Goal: Navigation & Orientation: Find specific page/section

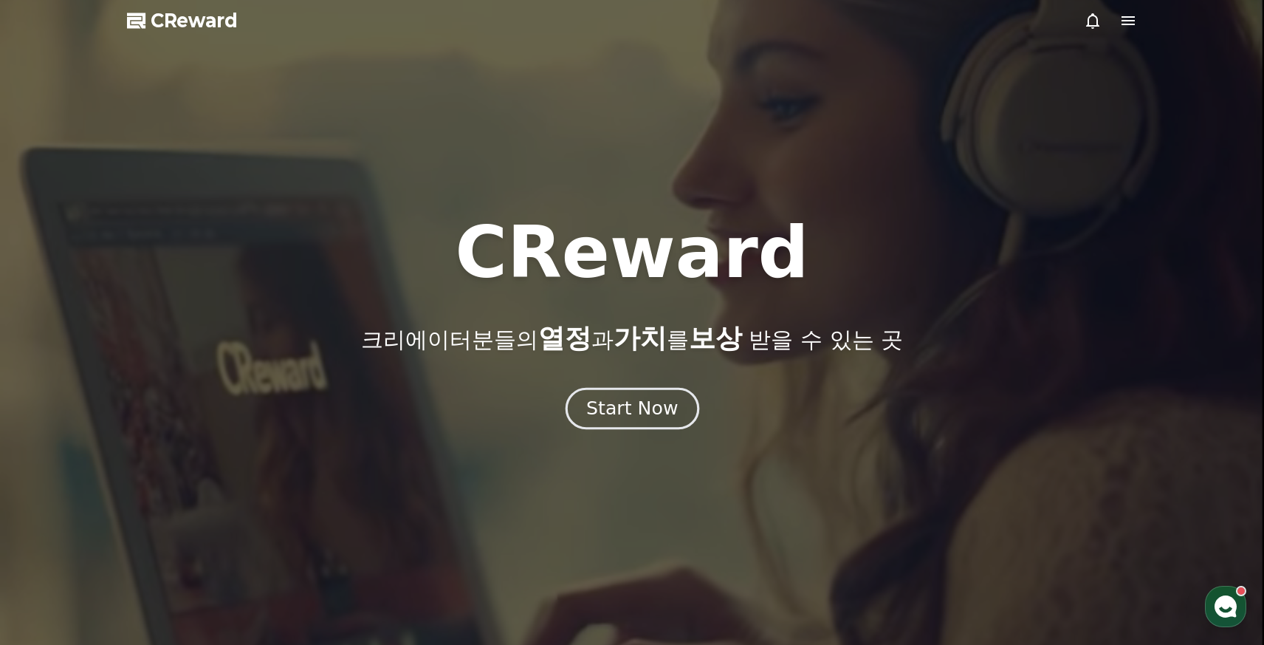
click at [633, 400] on div "Start Now" at bounding box center [632, 408] width 92 height 25
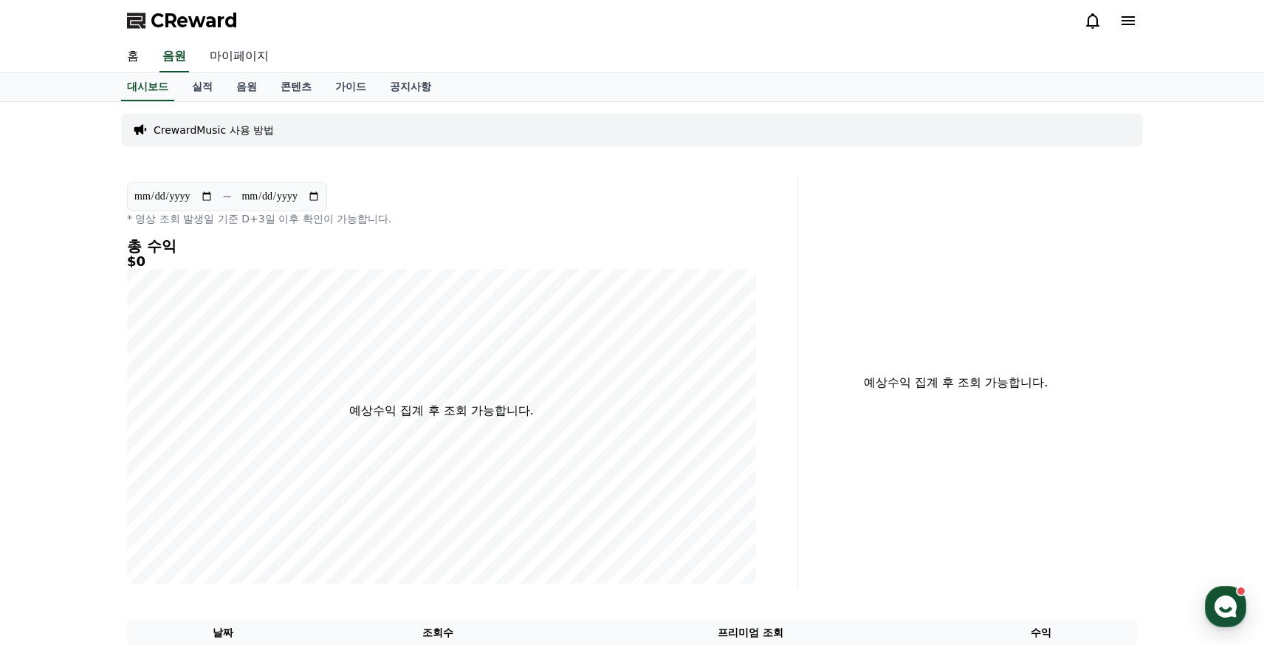
click at [221, 61] on link "마이페이지" at bounding box center [239, 56] width 83 height 31
select select "**********"
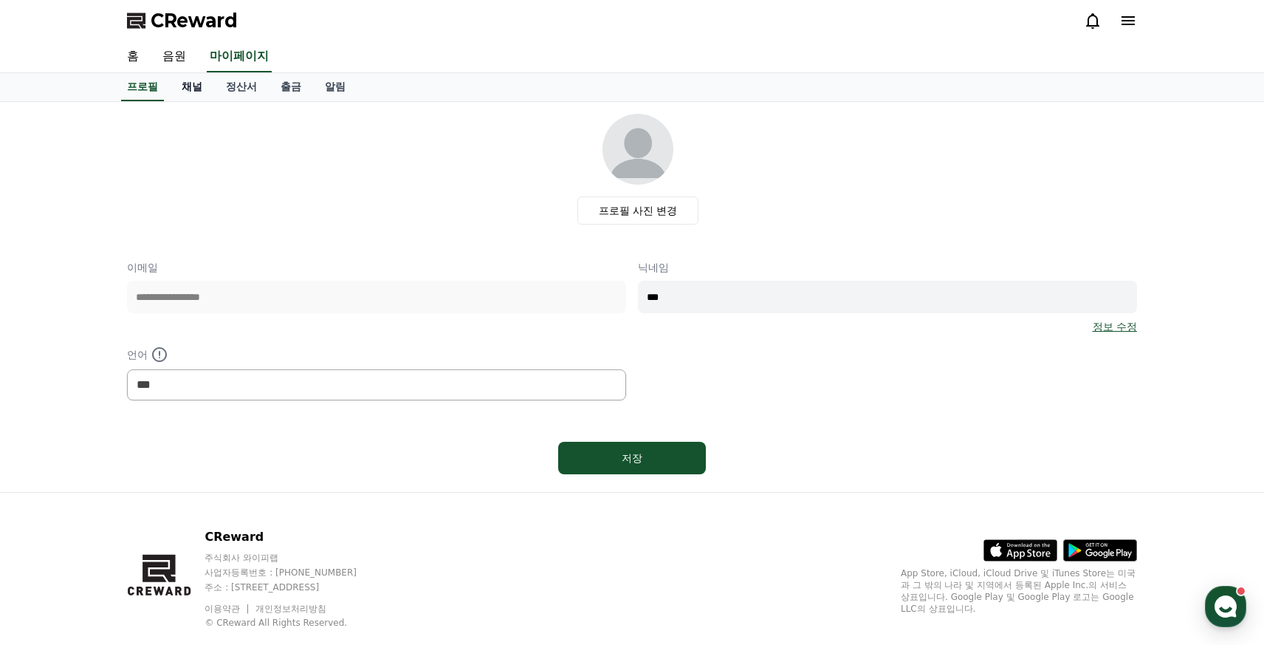
click at [171, 87] on link "채널" at bounding box center [192, 87] width 44 height 28
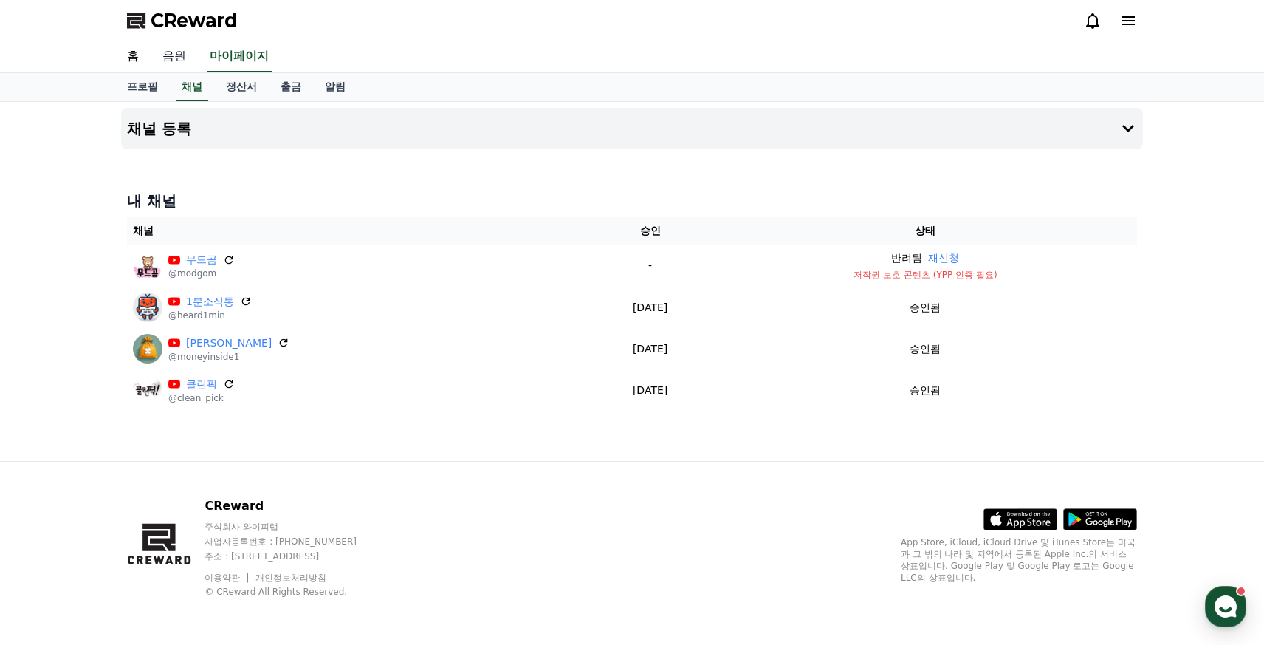
click at [171, 52] on link "음원" at bounding box center [174, 56] width 47 height 31
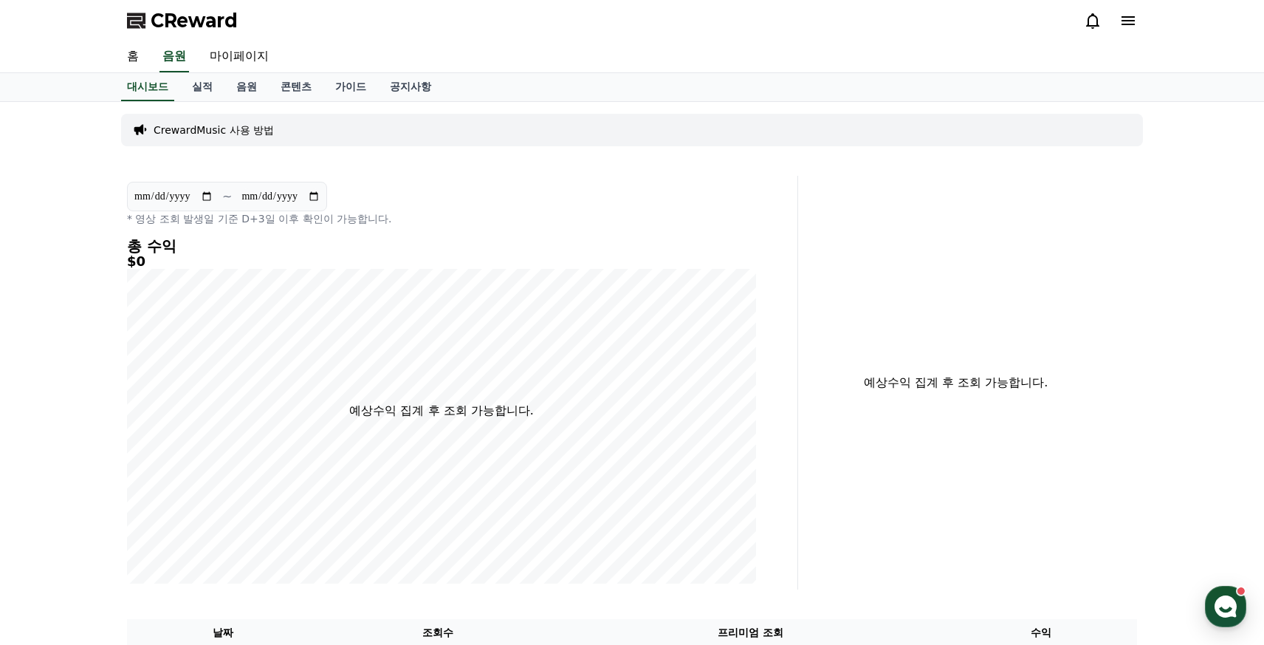
click at [207, 87] on link "실적" at bounding box center [202, 87] width 44 height 28
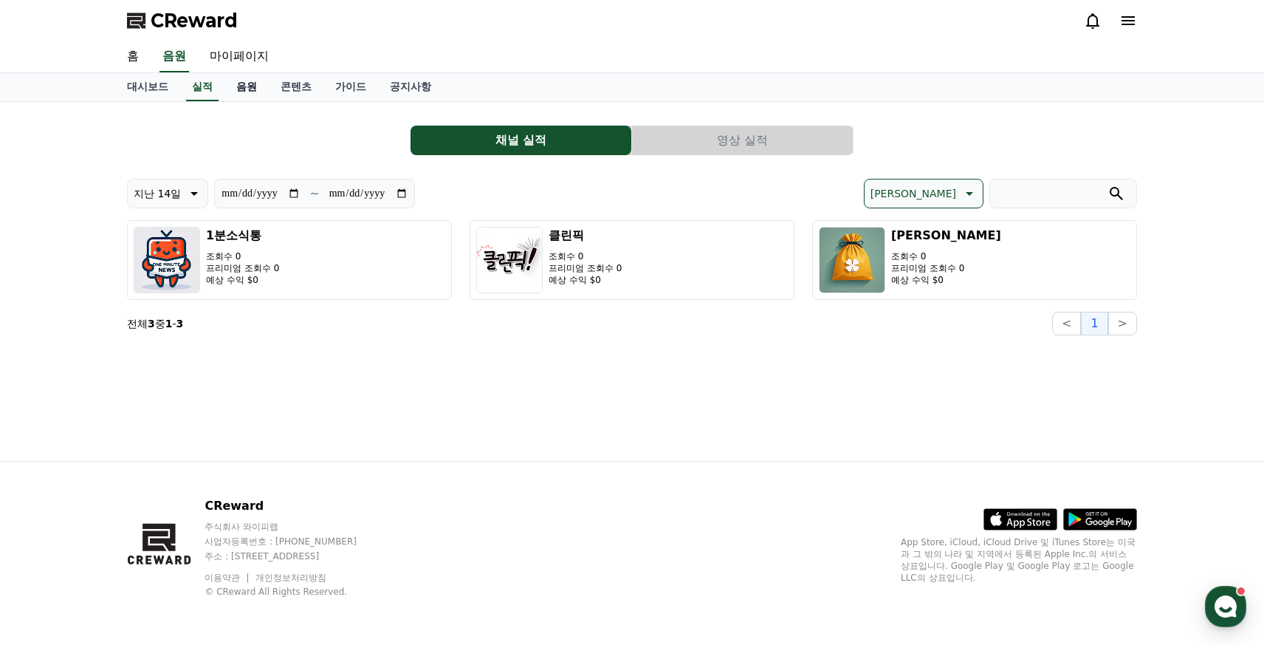
click at [229, 88] on link "음원" at bounding box center [246, 87] width 44 height 28
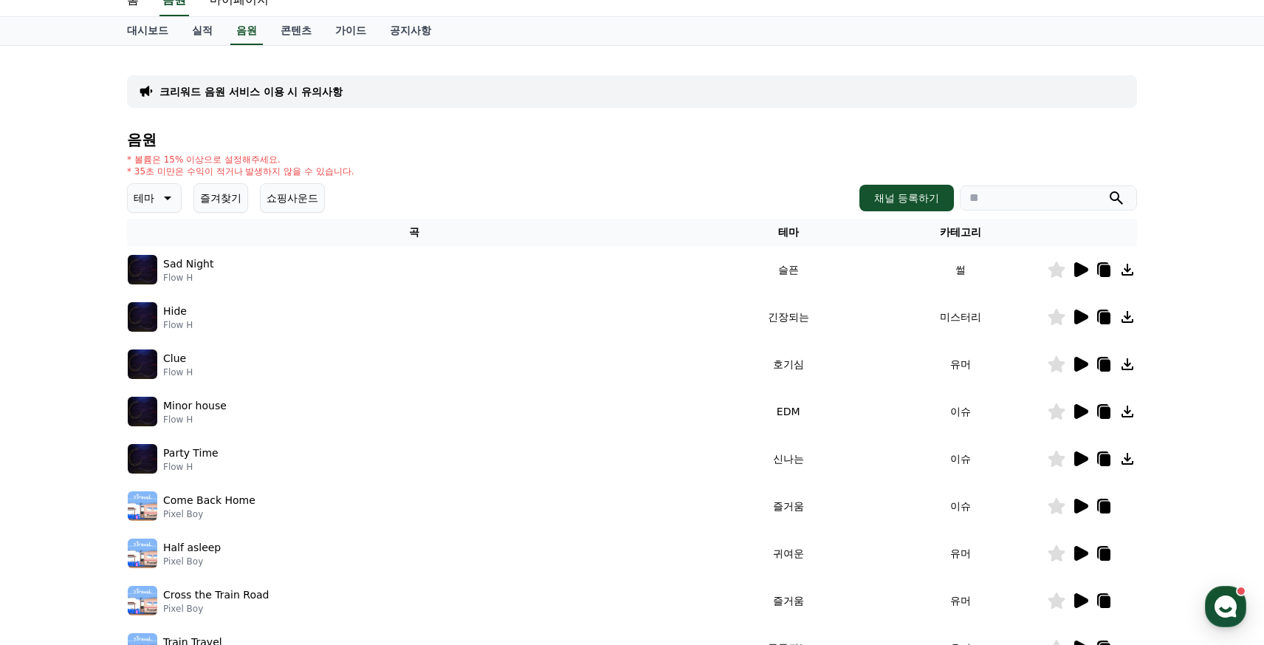
scroll to position [275, 0]
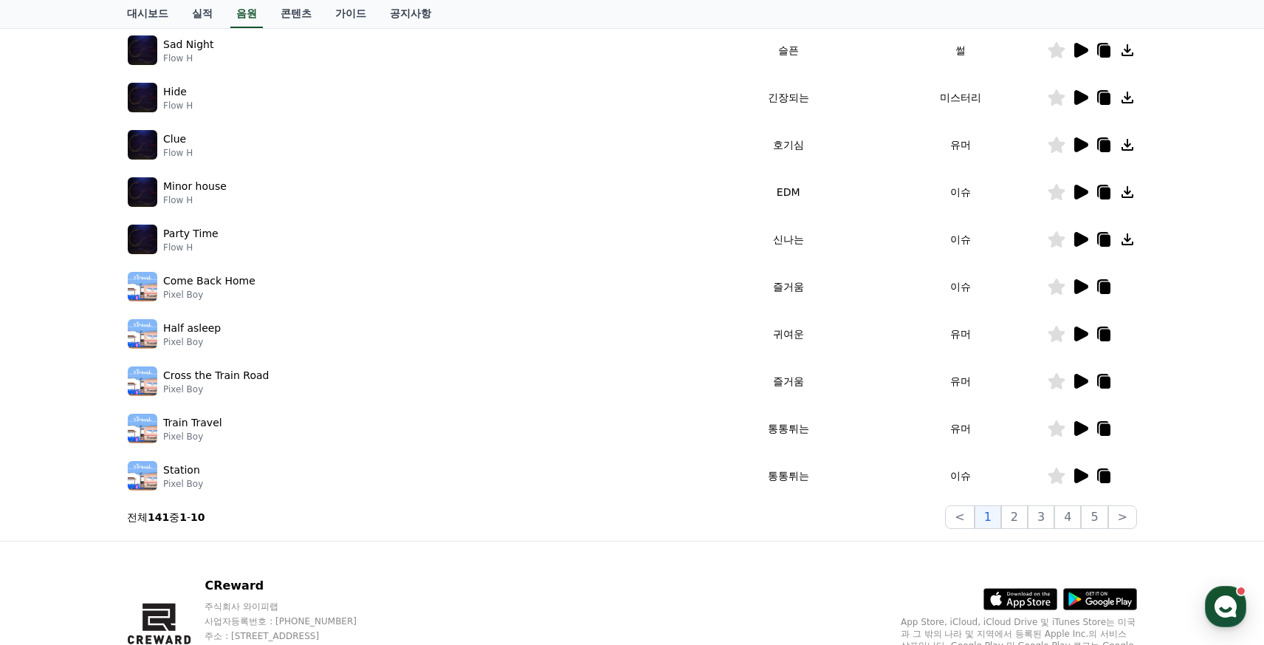
click at [1107, 49] on icon at bounding box center [1105, 52] width 10 height 12
click at [1104, 286] on icon at bounding box center [1105, 288] width 10 height 12
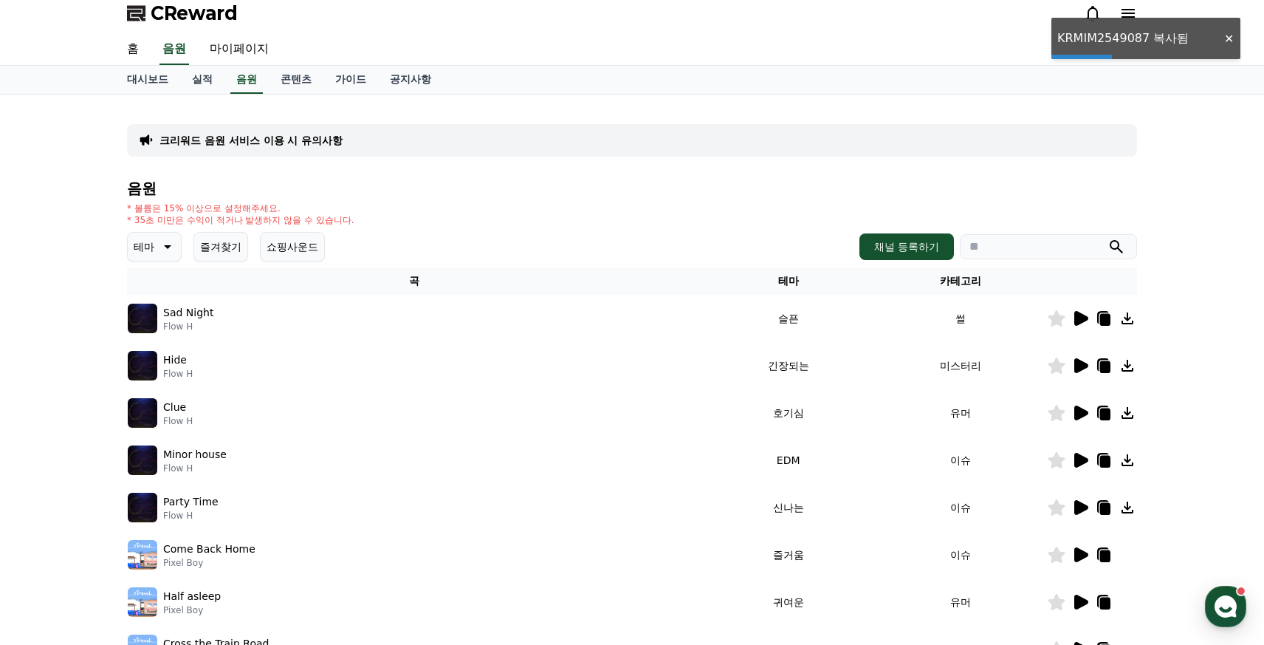
scroll to position [0, 0]
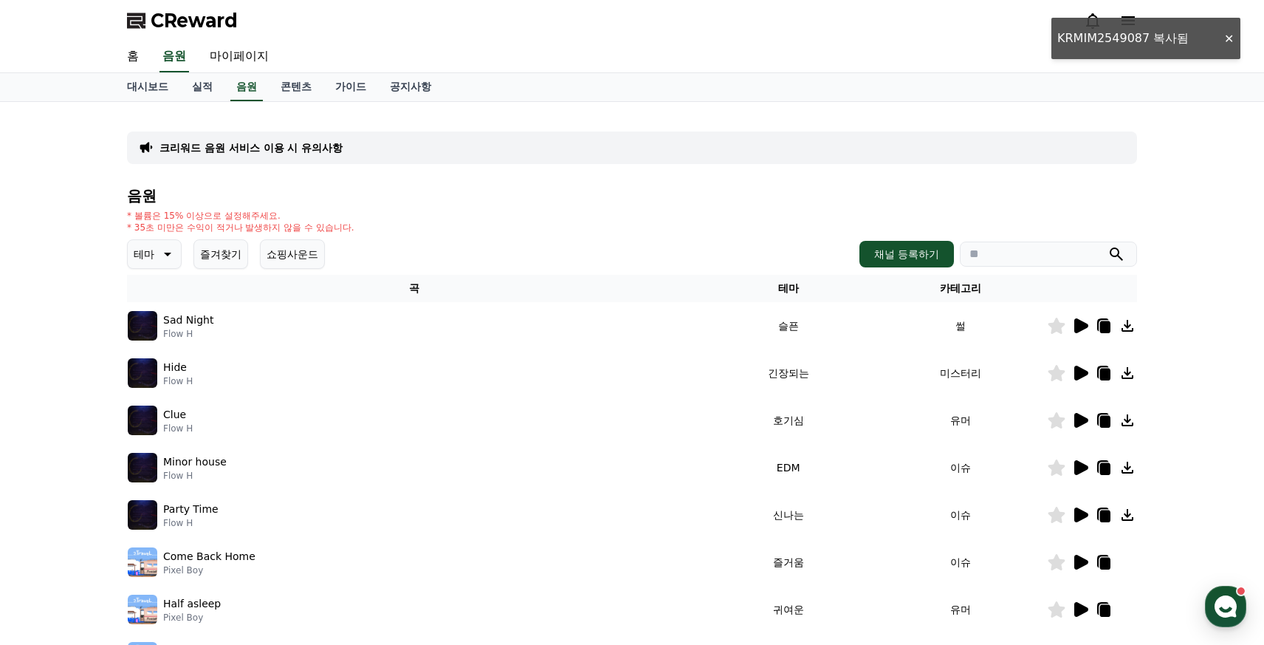
click at [1104, 324] on icon at bounding box center [1105, 327] width 10 height 12
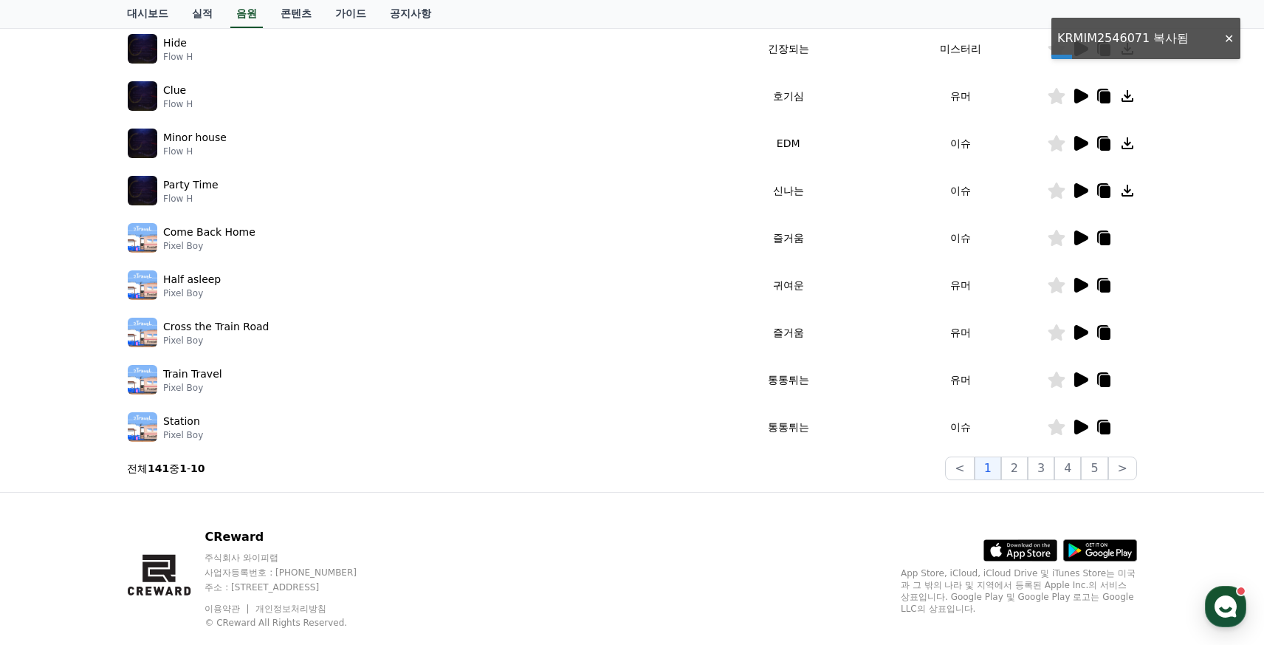
scroll to position [355, 0]
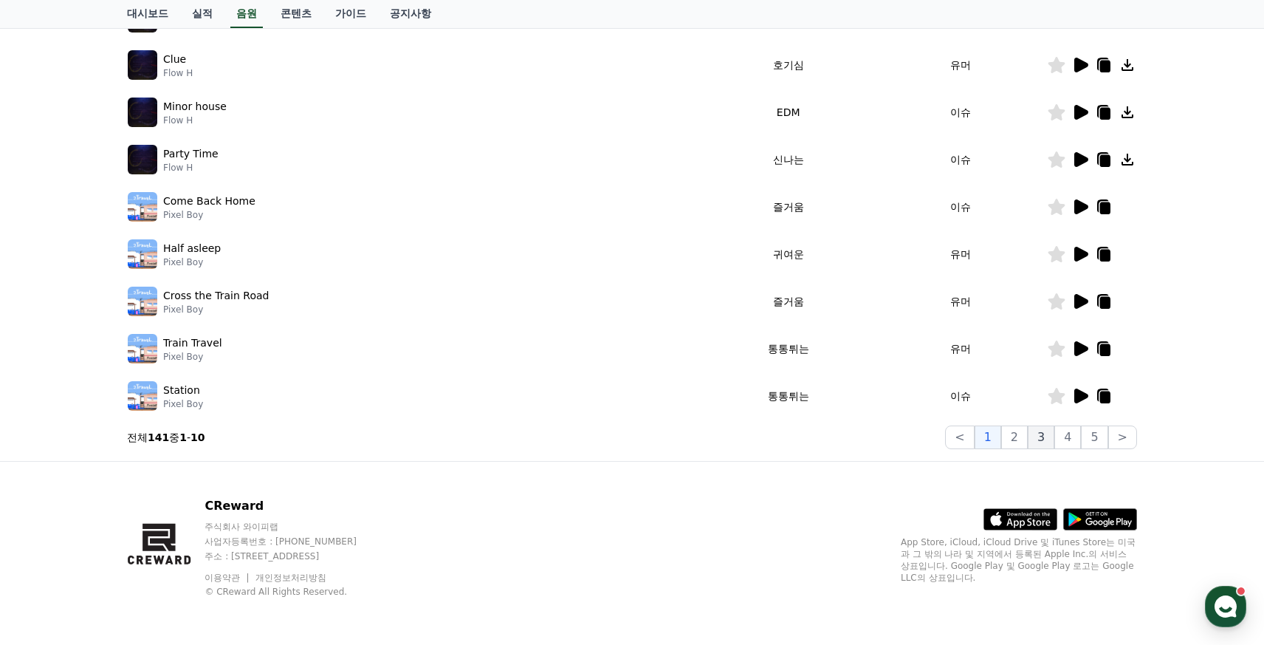
click at [1039, 436] on button "3" at bounding box center [1041, 437] width 27 height 24
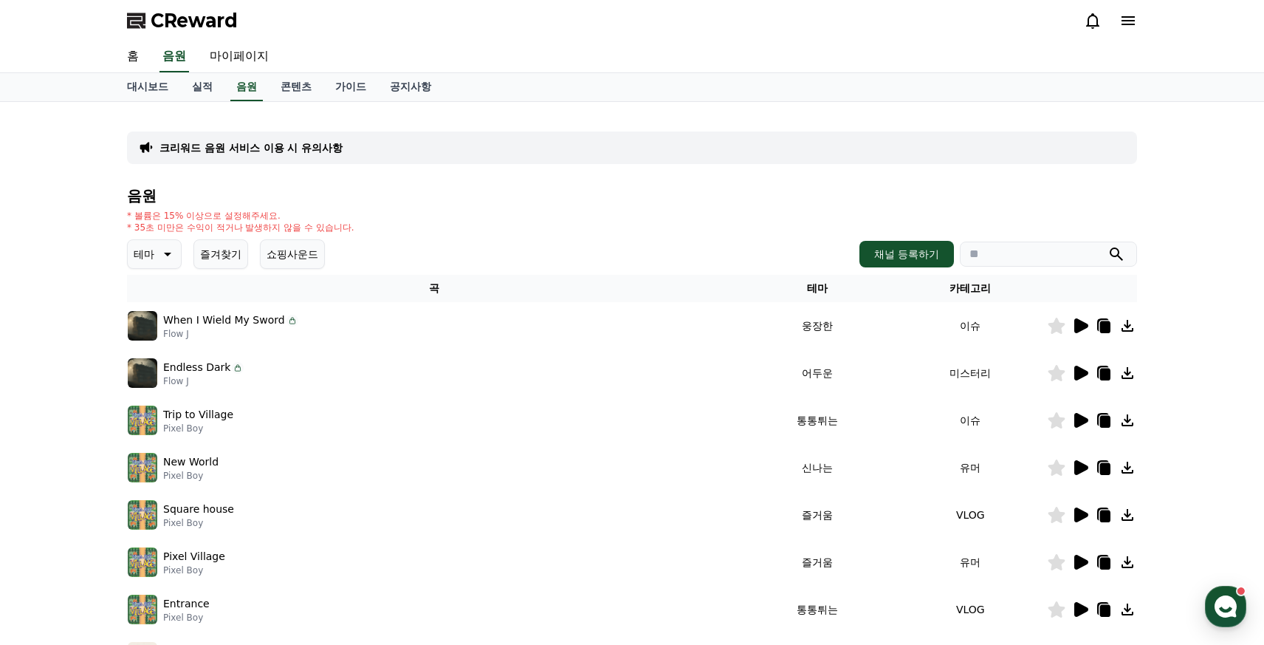
click at [145, 257] on p "테마" at bounding box center [144, 254] width 21 height 21
click at [162, 382] on button "웅장한" at bounding box center [150, 389] width 43 height 32
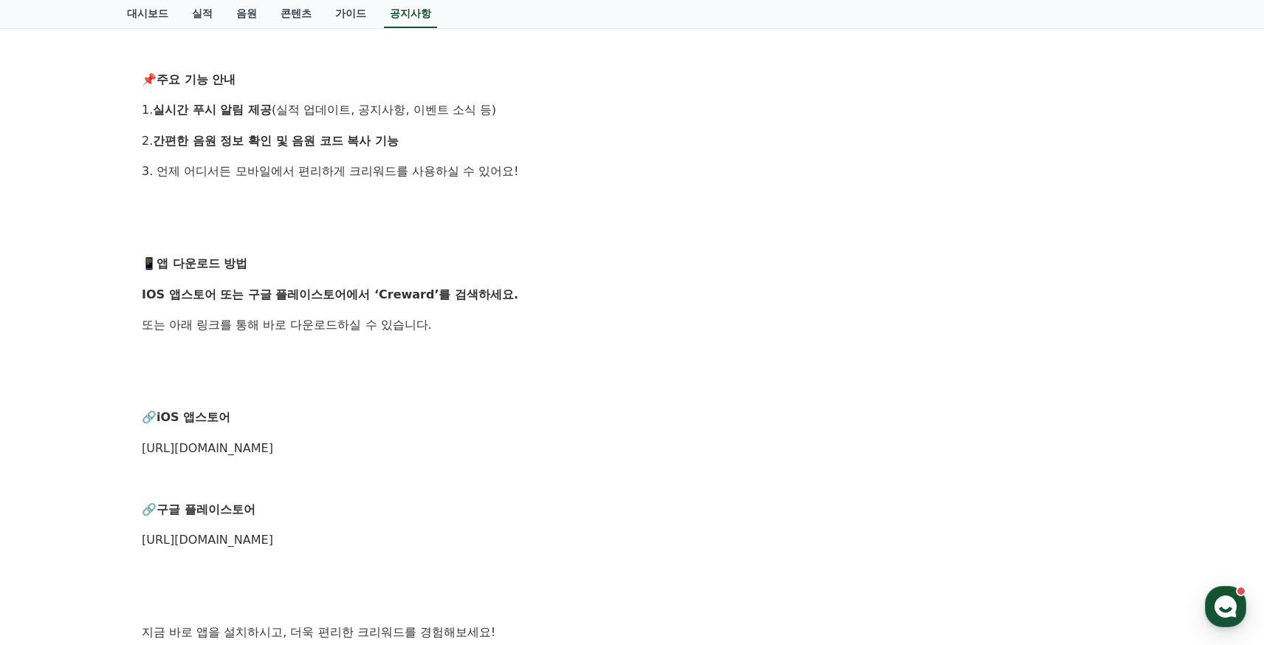
scroll to position [561, 0]
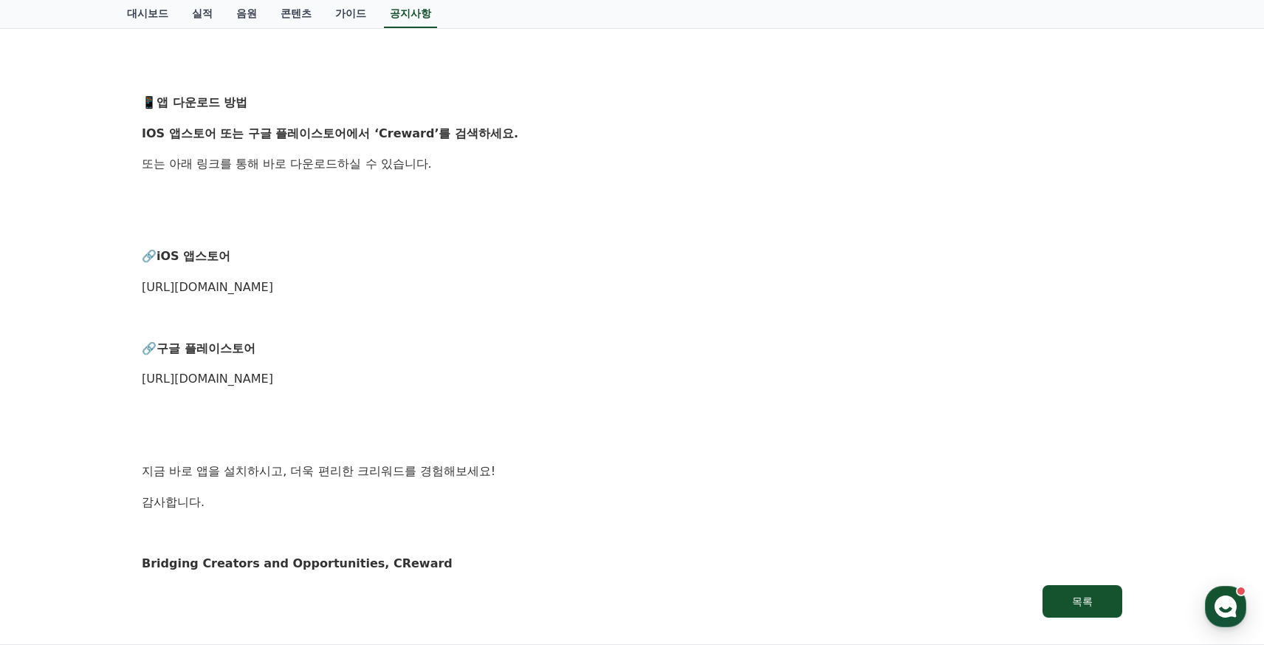
click at [273, 285] on link "[URL][DOMAIN_NAME]" at bounding box center [207, 287] width 131 height 14
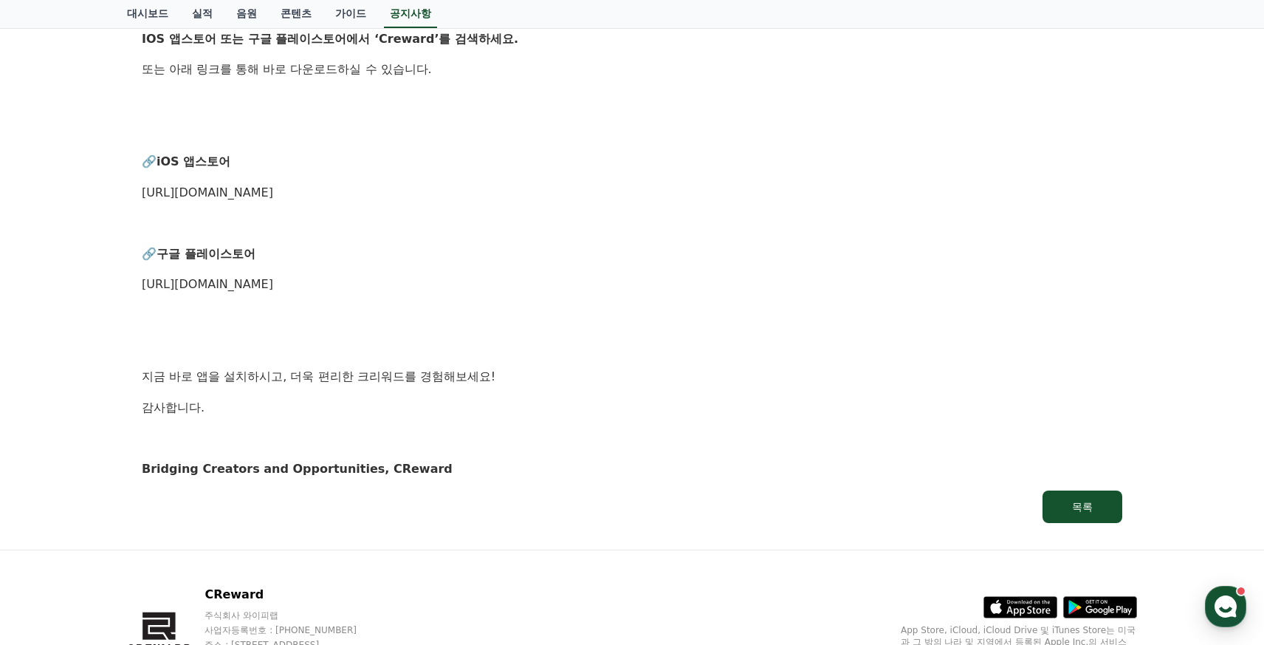
scroll to position [743, 0]
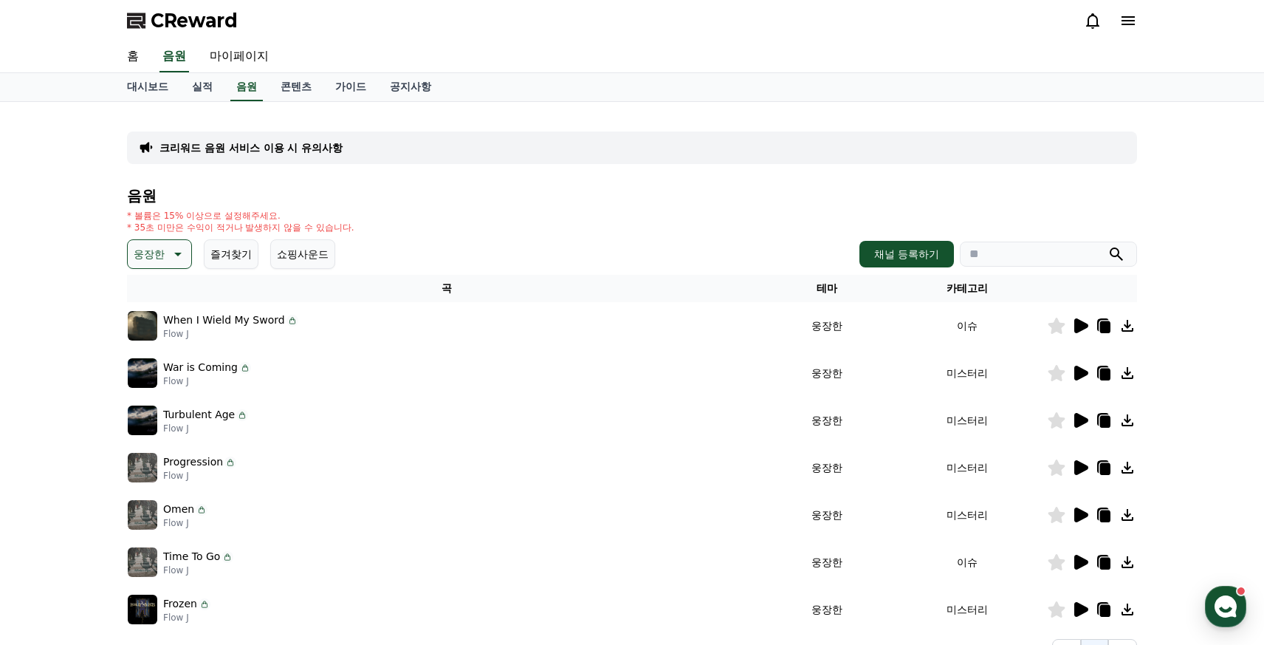
click at [1099, 324] on icon at bounding box center [1104, 326] width 18 height 18
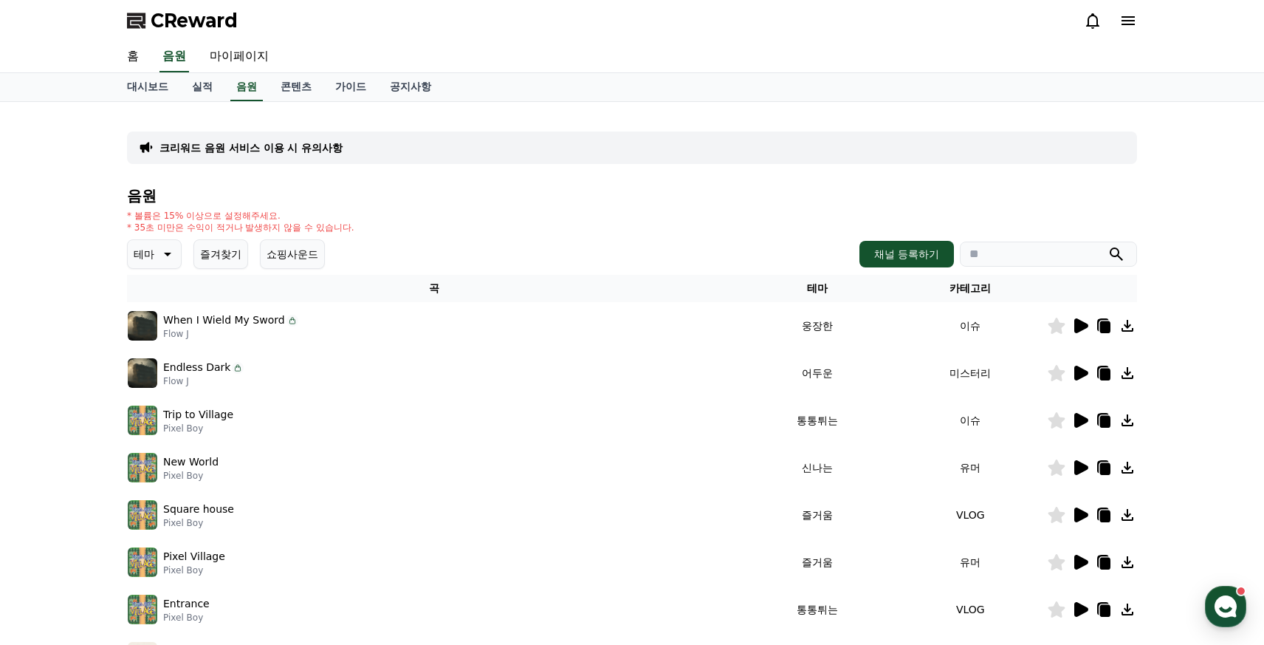
click at [1102, 423] on icon at bounding box center [1105, 422] width 10 height 12
click at [1079, 422] on icon at bounding box center [1081, 420] width 14 height 15
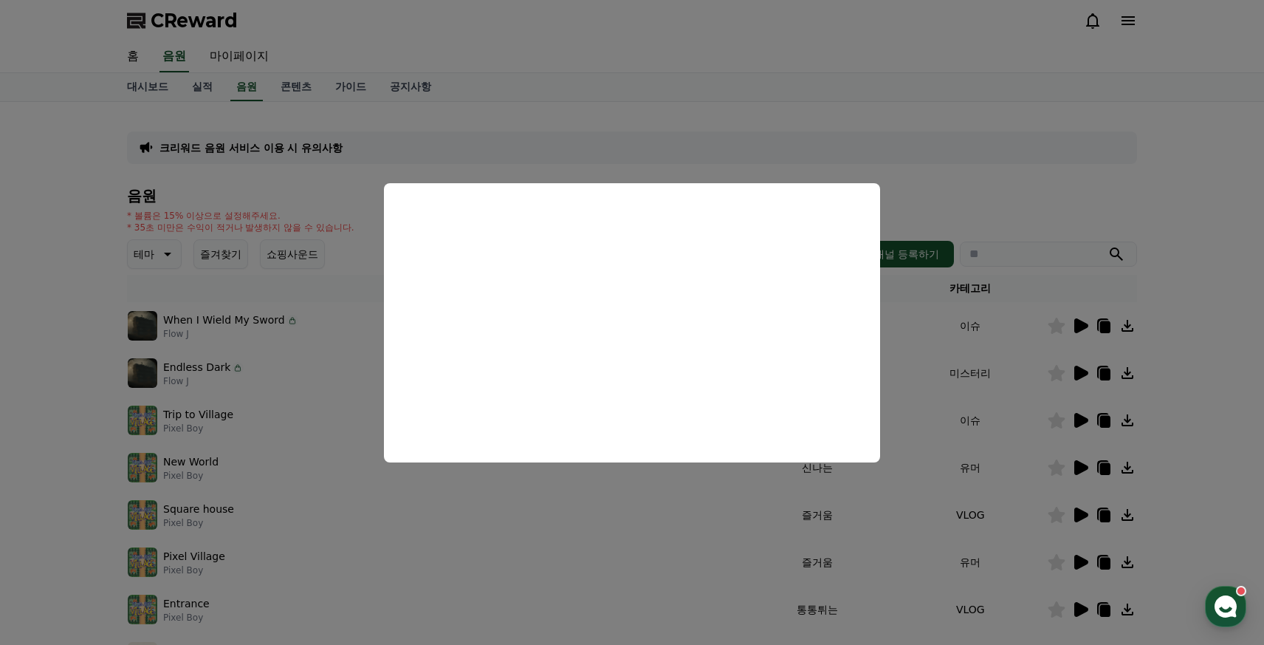
click at [978, 156] on button "close modal" at bounding box center [632, 322] width 1264 height 645
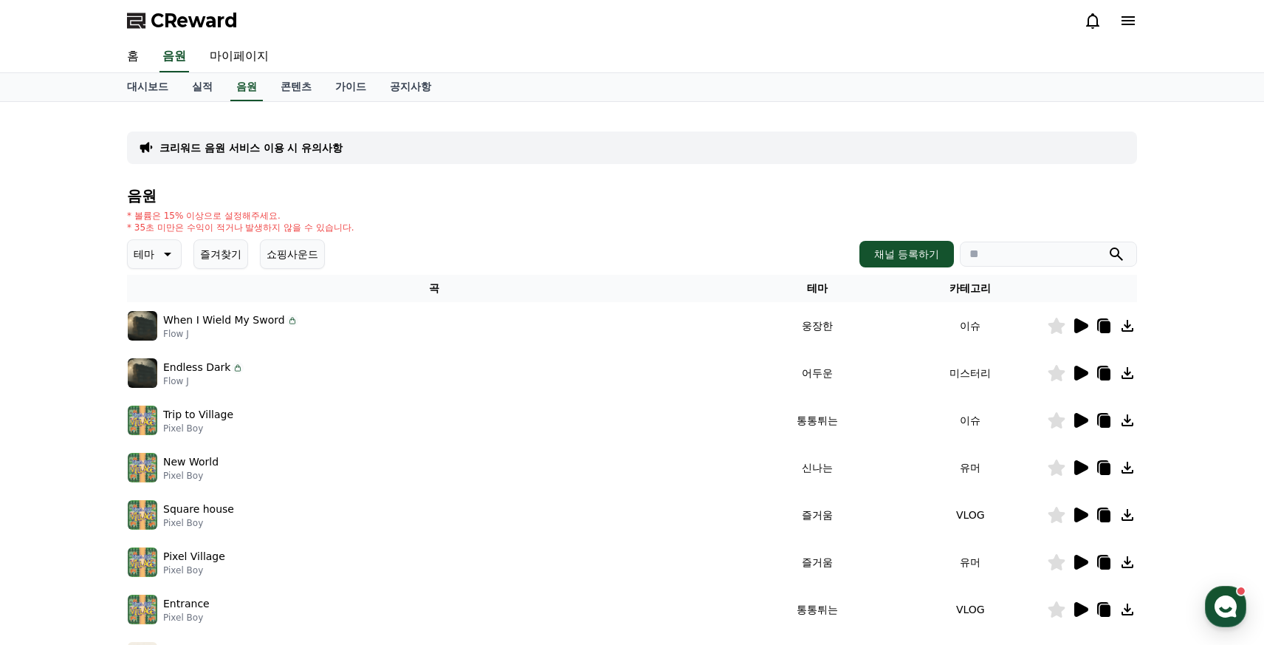
click at [235, 145] on p "크리워드 음원 서비스 이용 시 유의사항" at bounding box center [250, 147] width 183 height 15
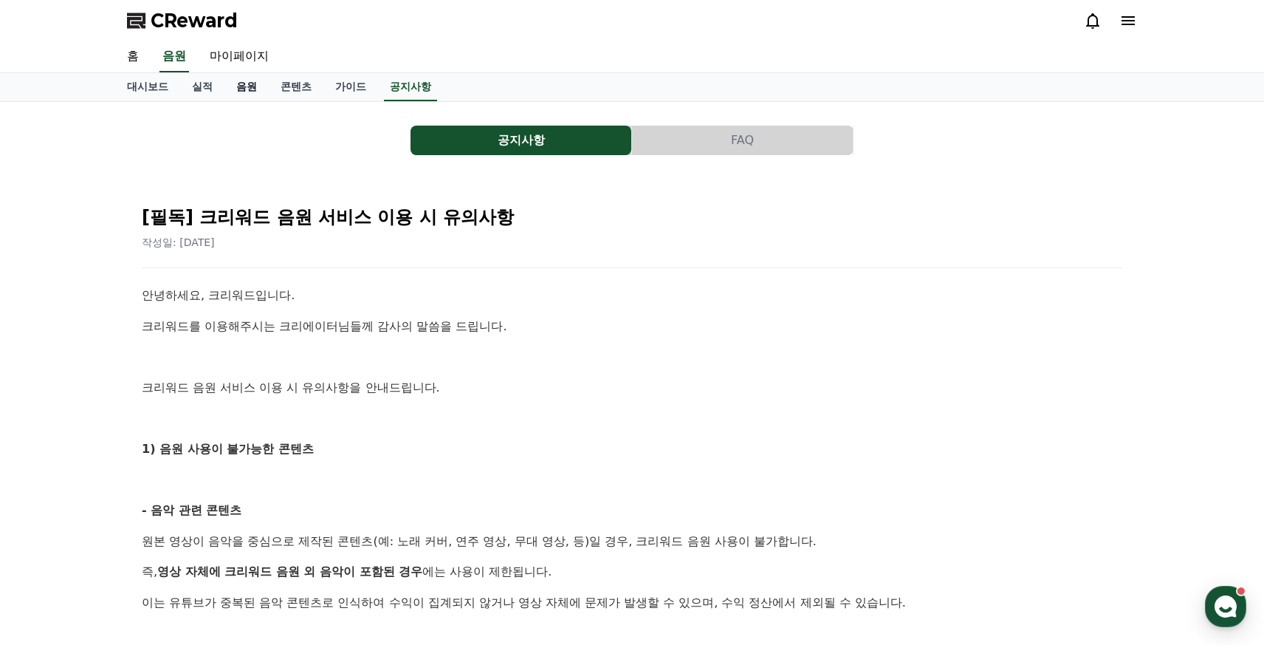
click at [245, 95] on link "음원" at bounding box center [246, 87] width 44 height 28
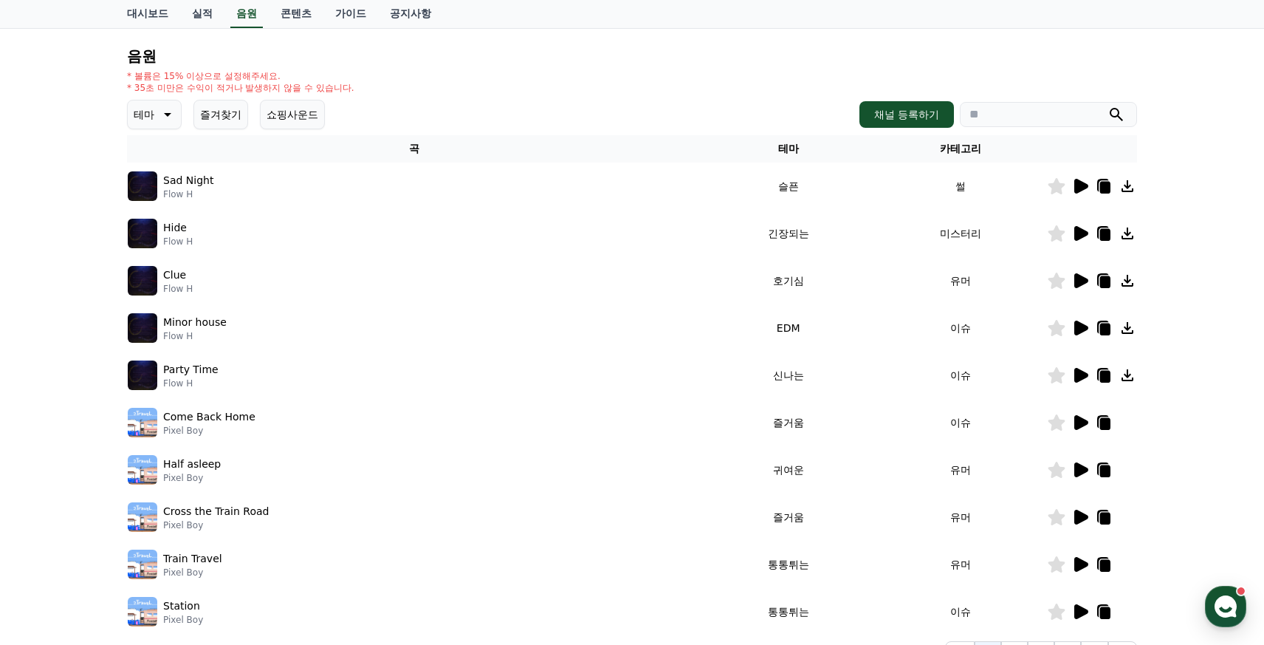
scroll to position [303, 0]
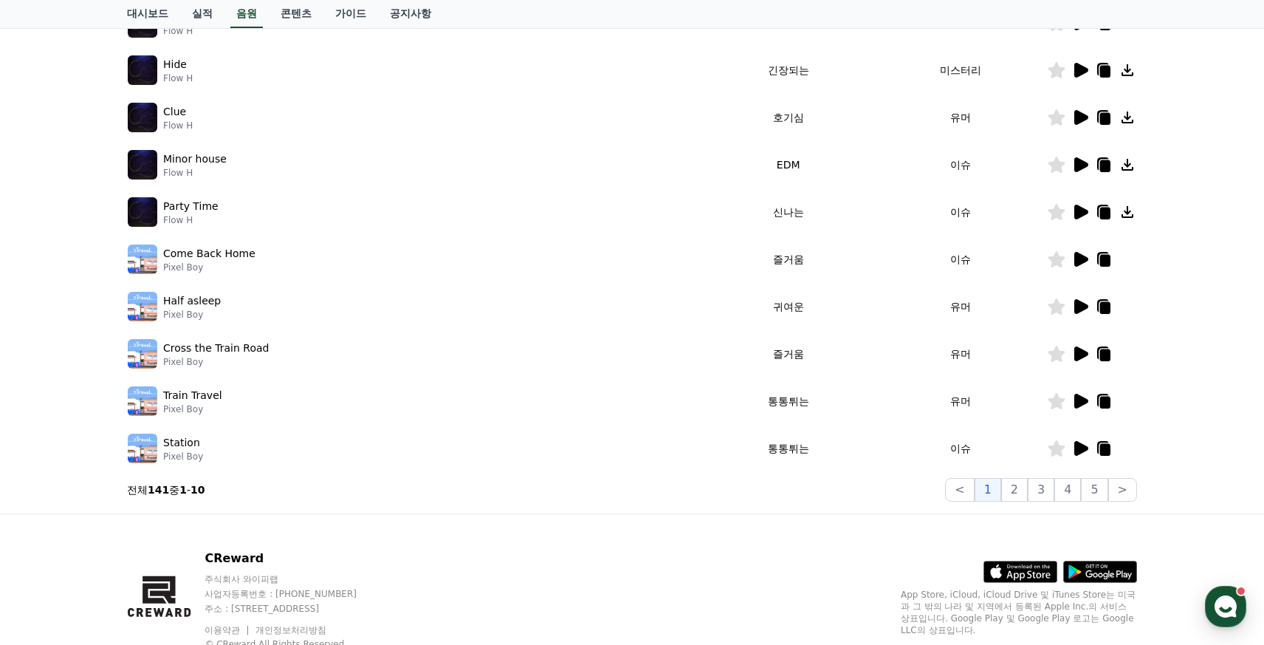
click at [1100, 216] on icon at bounding box center [1105, 213] width 10 height 12
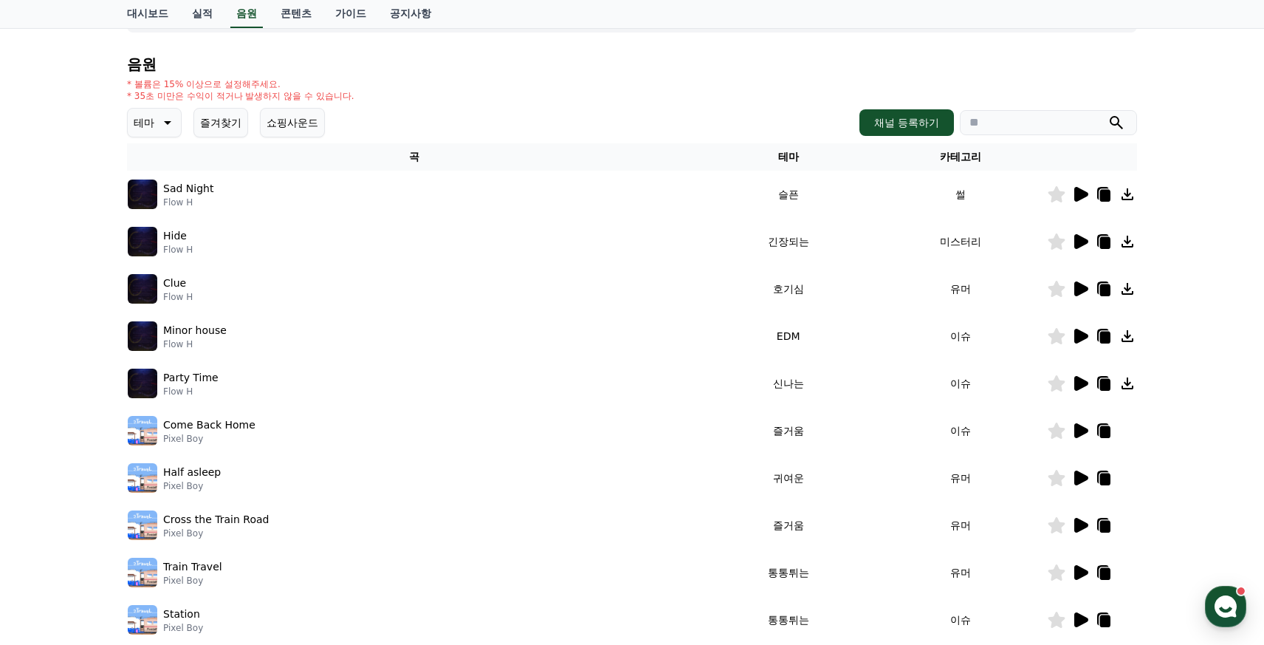
scroll to position [0, 0]
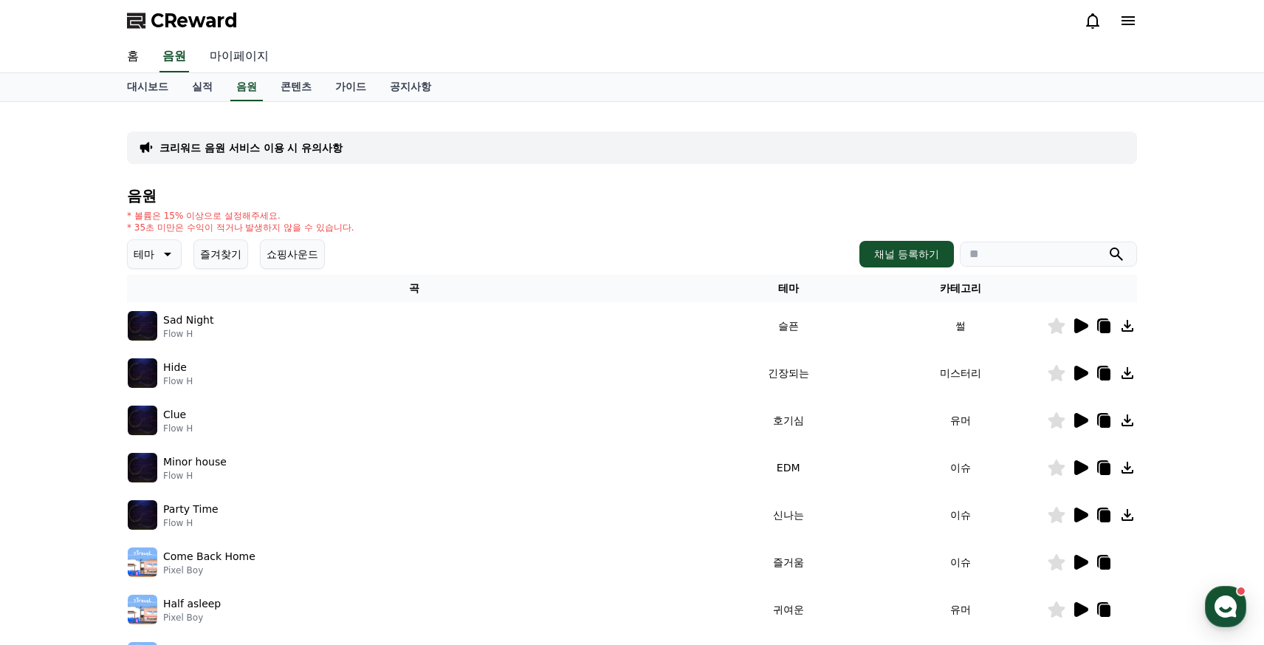
click at [216, 58] on link "마이페이지" at bounding box center [239, 56] width 83 height 31
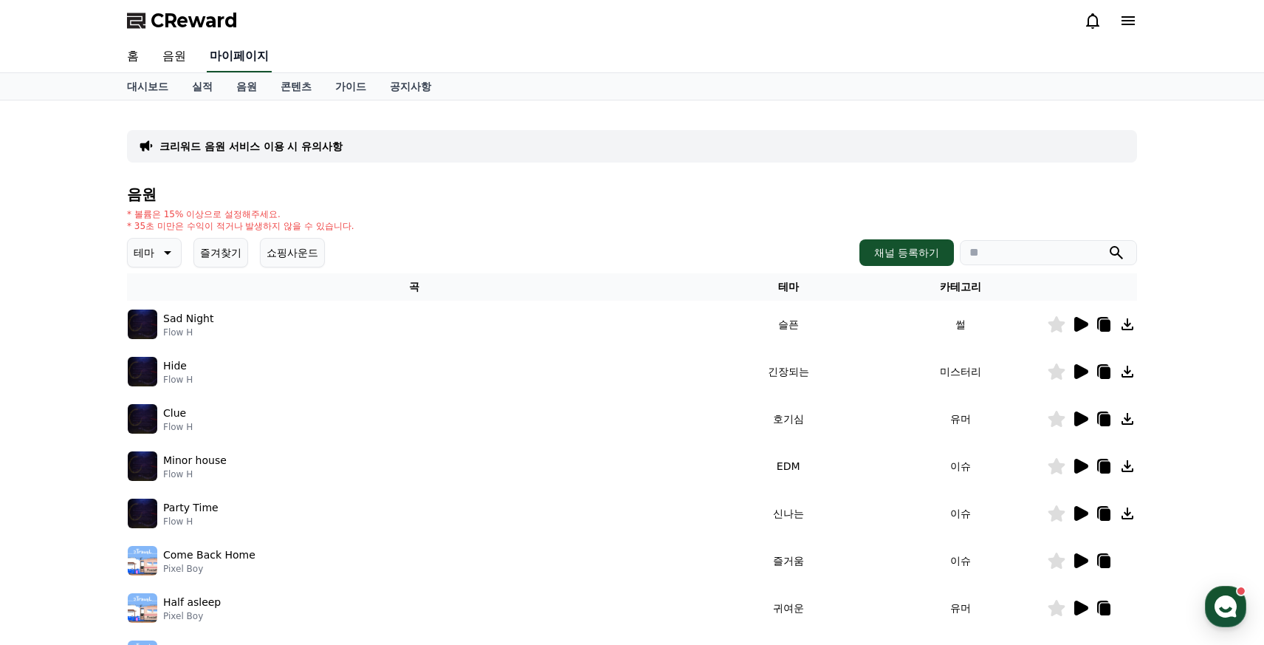
select select "**********"
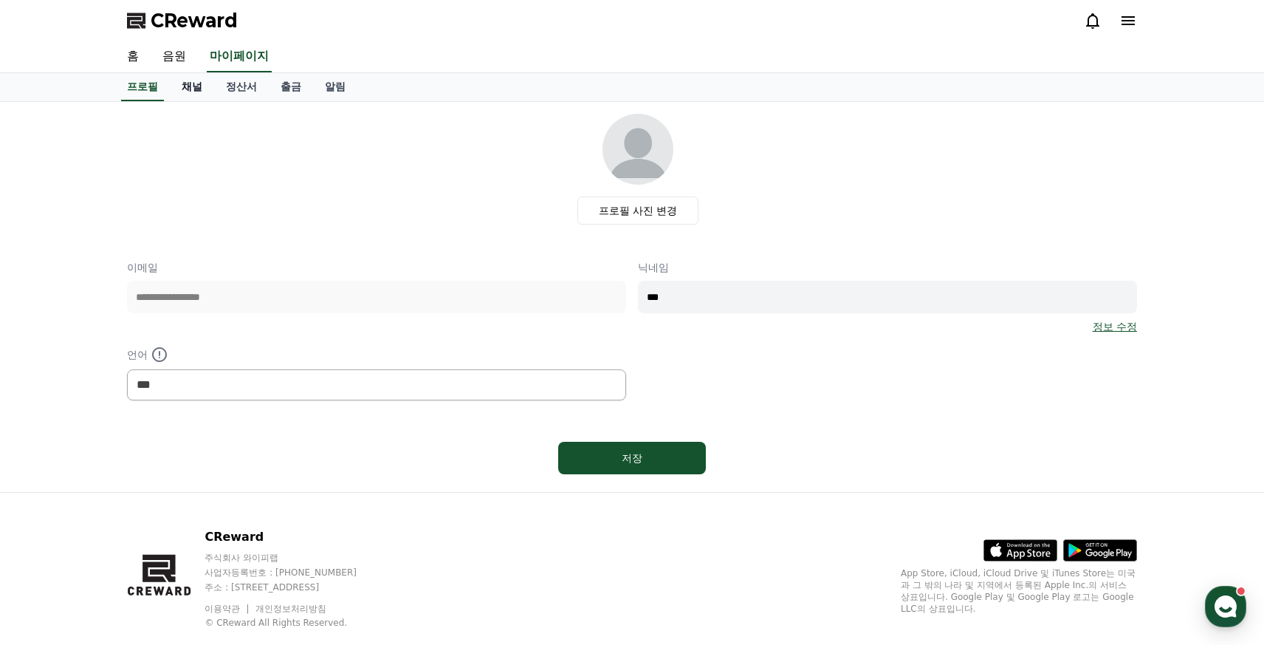
click at [191, 94] on link "채널" at bounding box center [192, 87] width 44 height 28
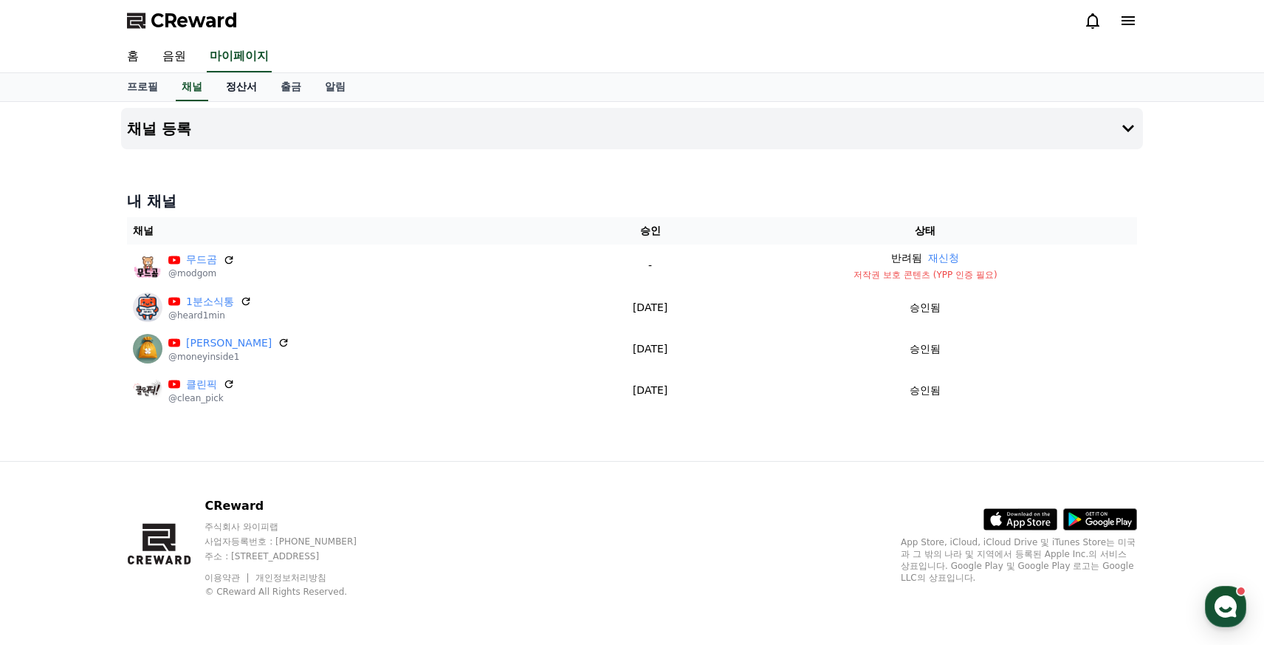
click at [241, 93] on link "정산서" at bounding box center [241, 87] width 55 height 28
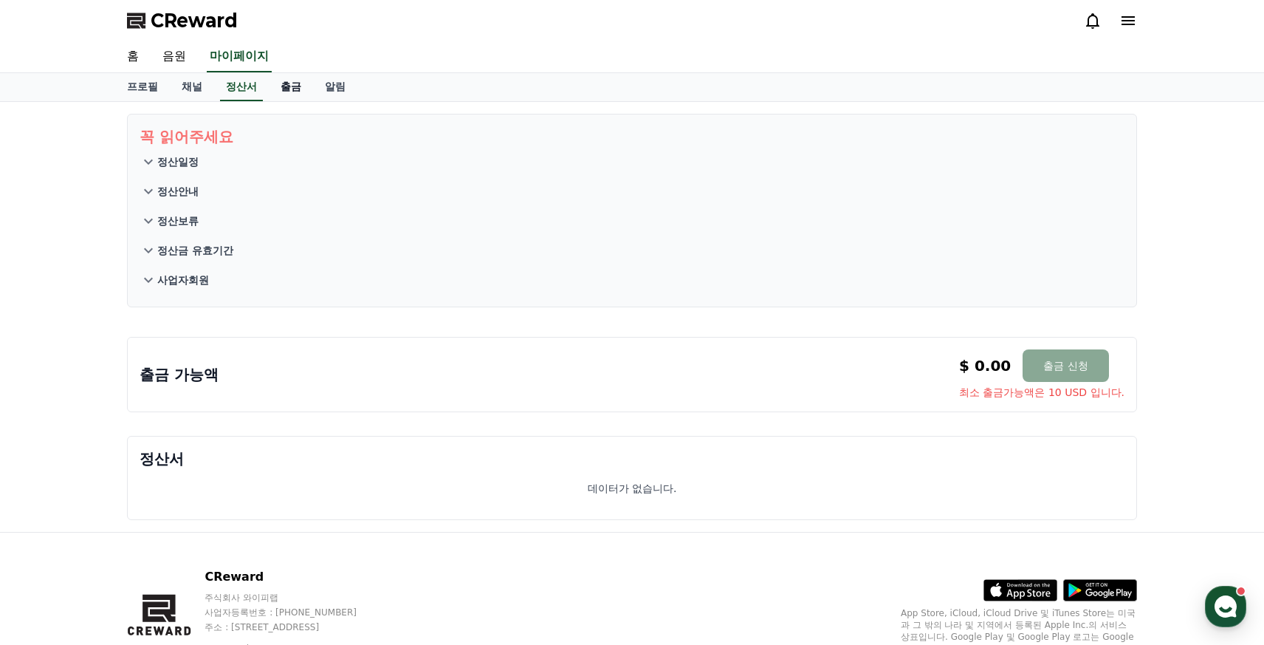
click at [281, 93] on link "출금" at bounding box center [291, 87] width 44 height 28
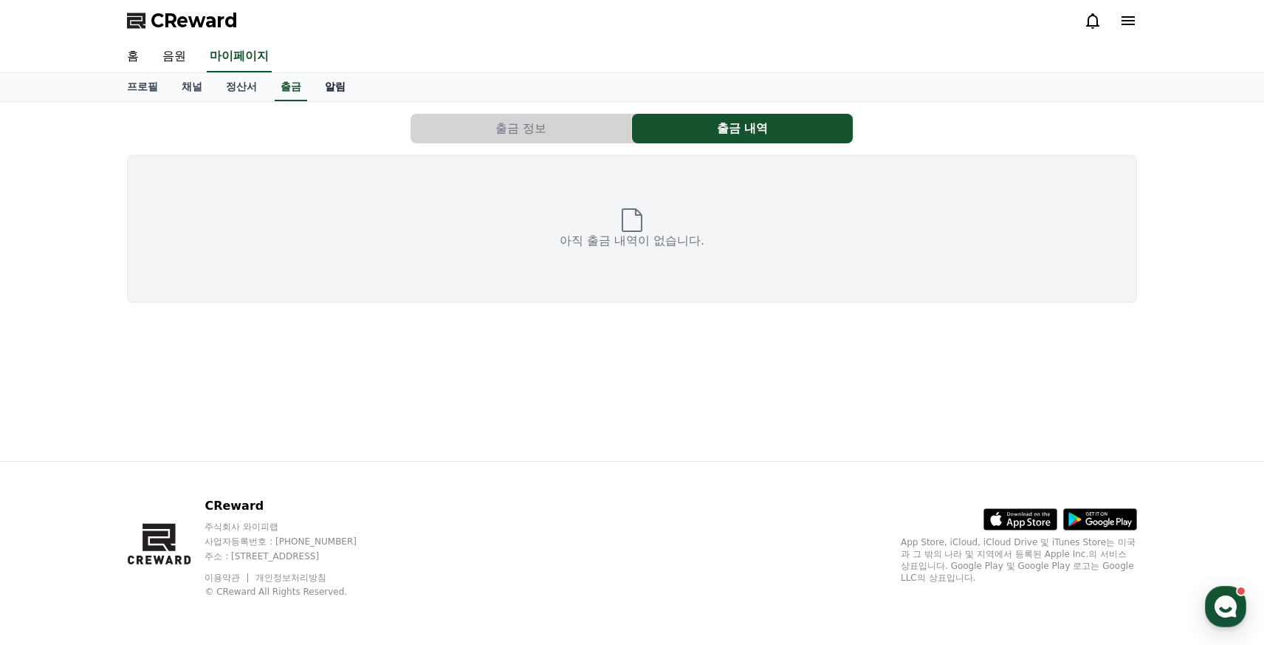
click at [320, 91] on link "알림" at bounding box center [335, 87] width 44 height 28
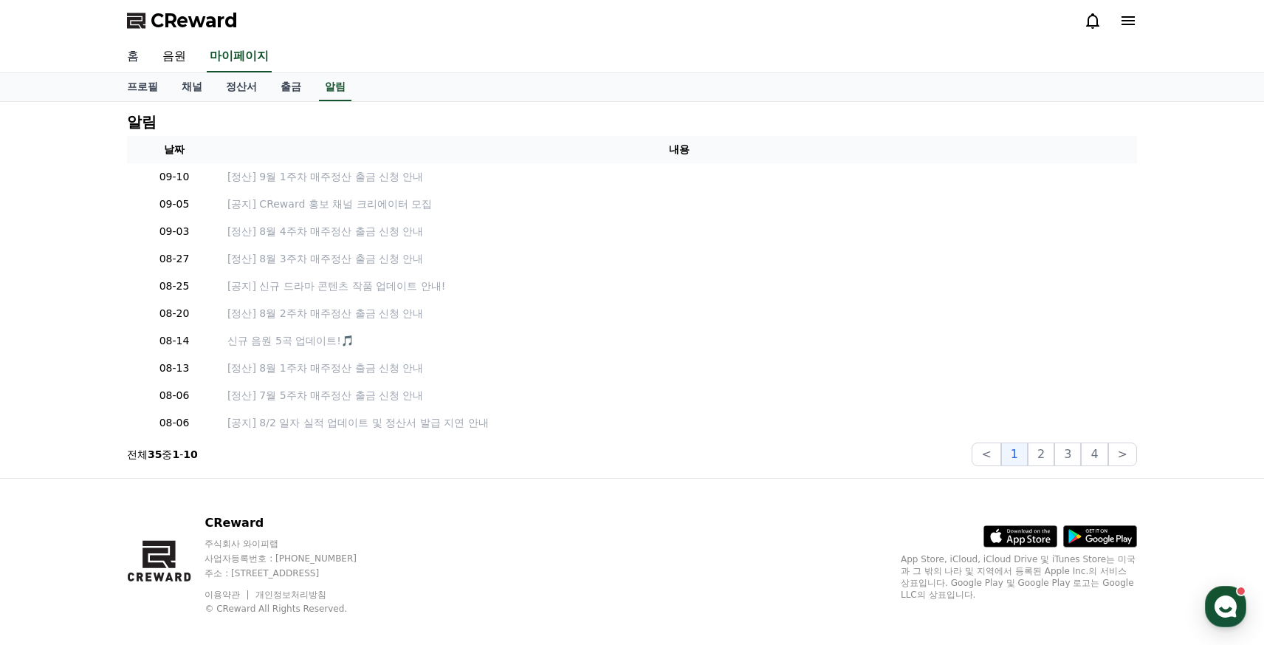
click at [128, 57] on link "홈" at bounding box center [132, 56] width 35 height 31
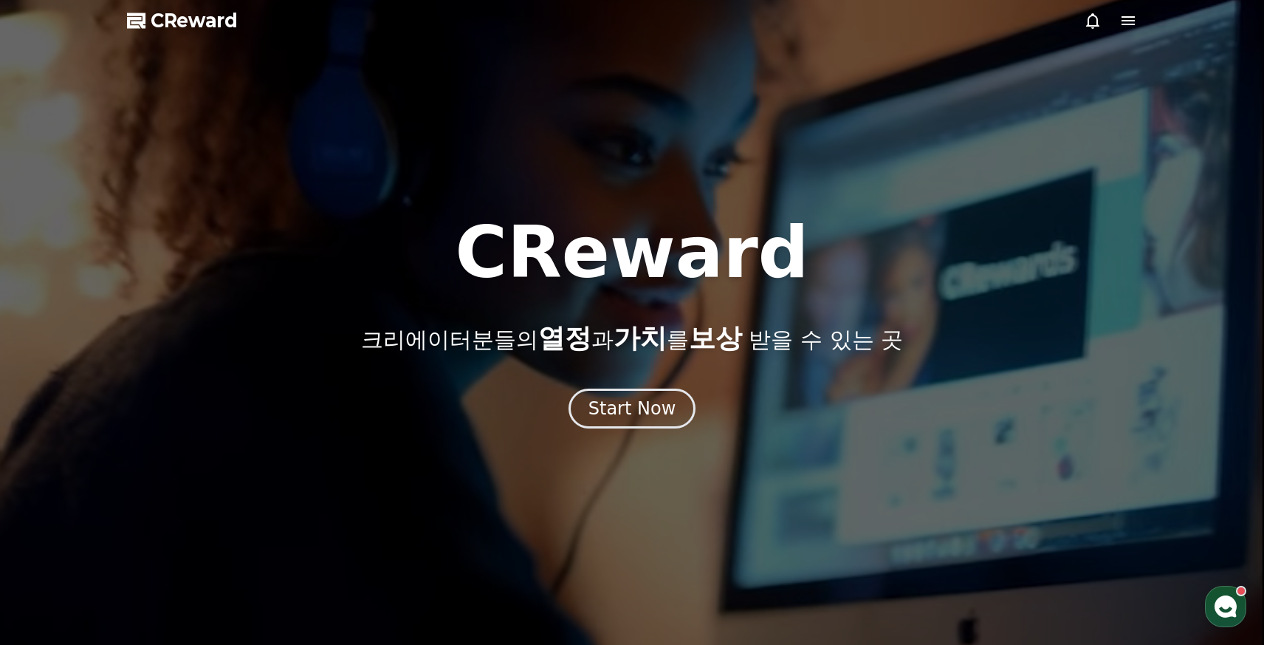
click at [1133, 24] on icon at bounding box center [1127, 20] width 13 height 9
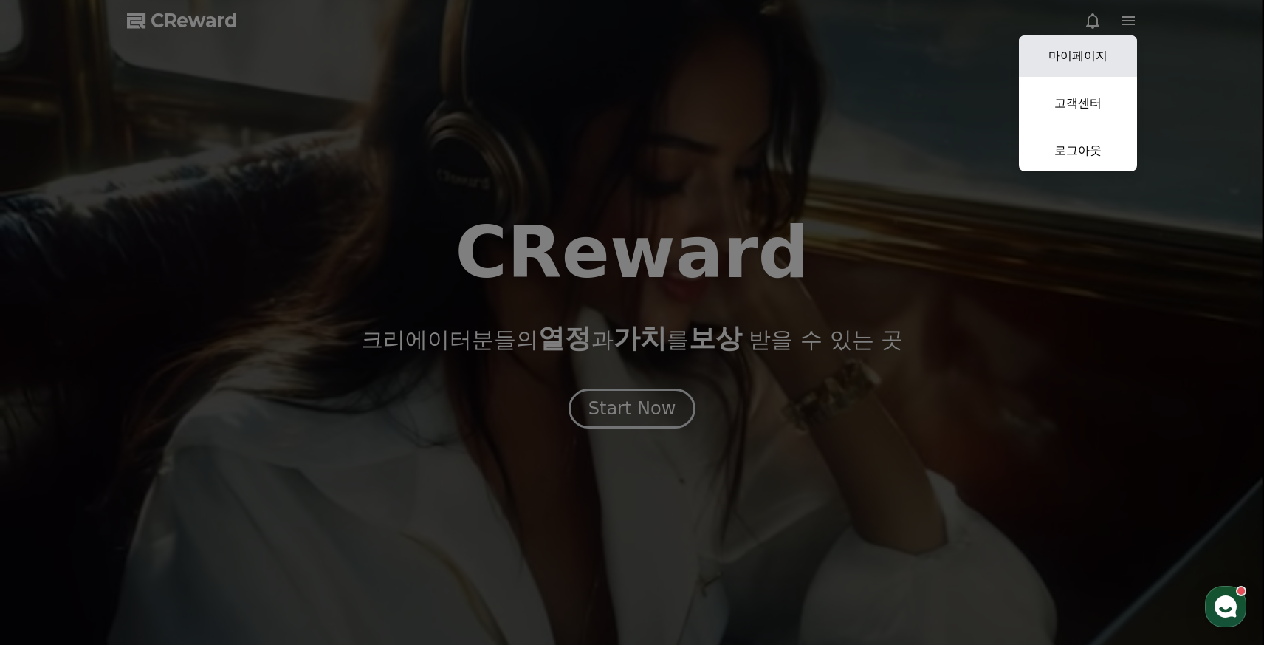
click at [1093, 55] on link "마이페이지" at bounding box center [1078, 55] width 118 height 41
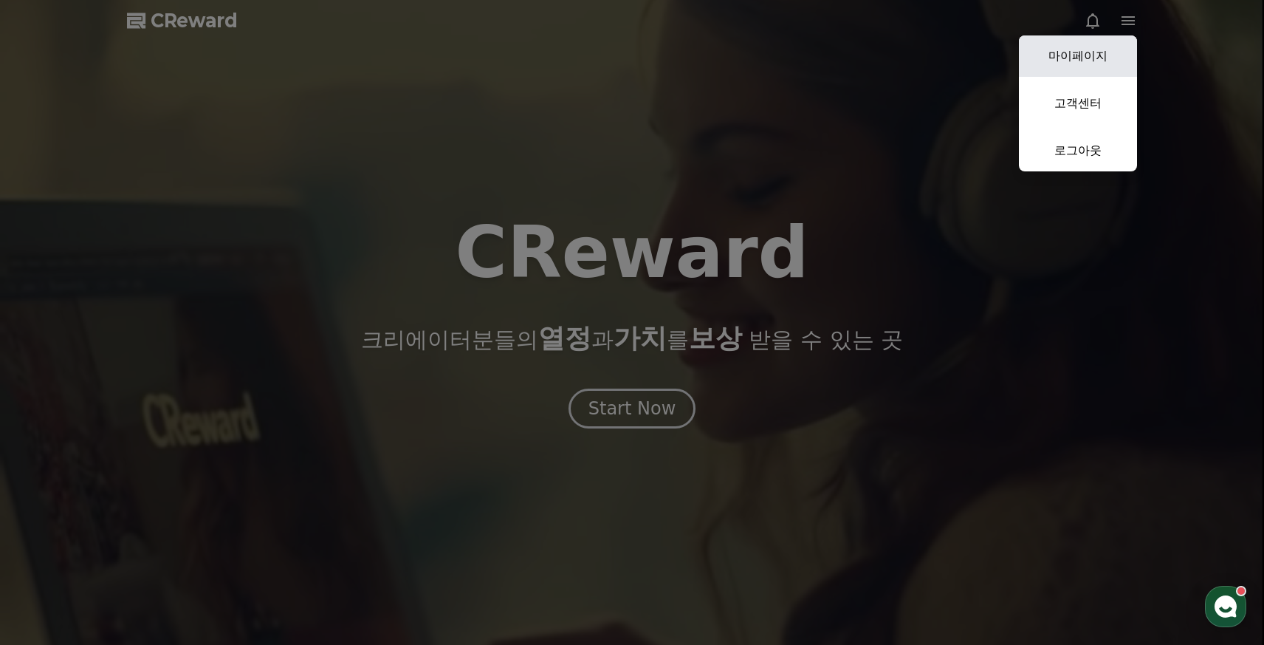
select select "**********"
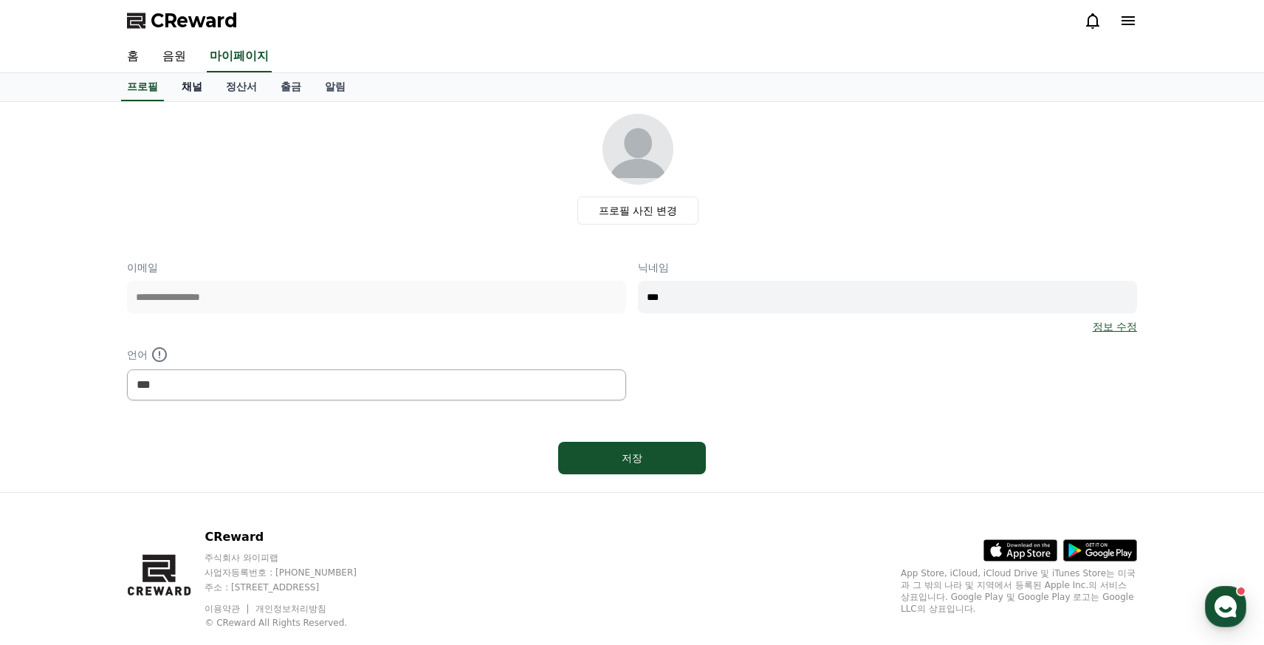
click at [182, 90] on link "채널" at bounding box center [192, 87] width 44 height 28
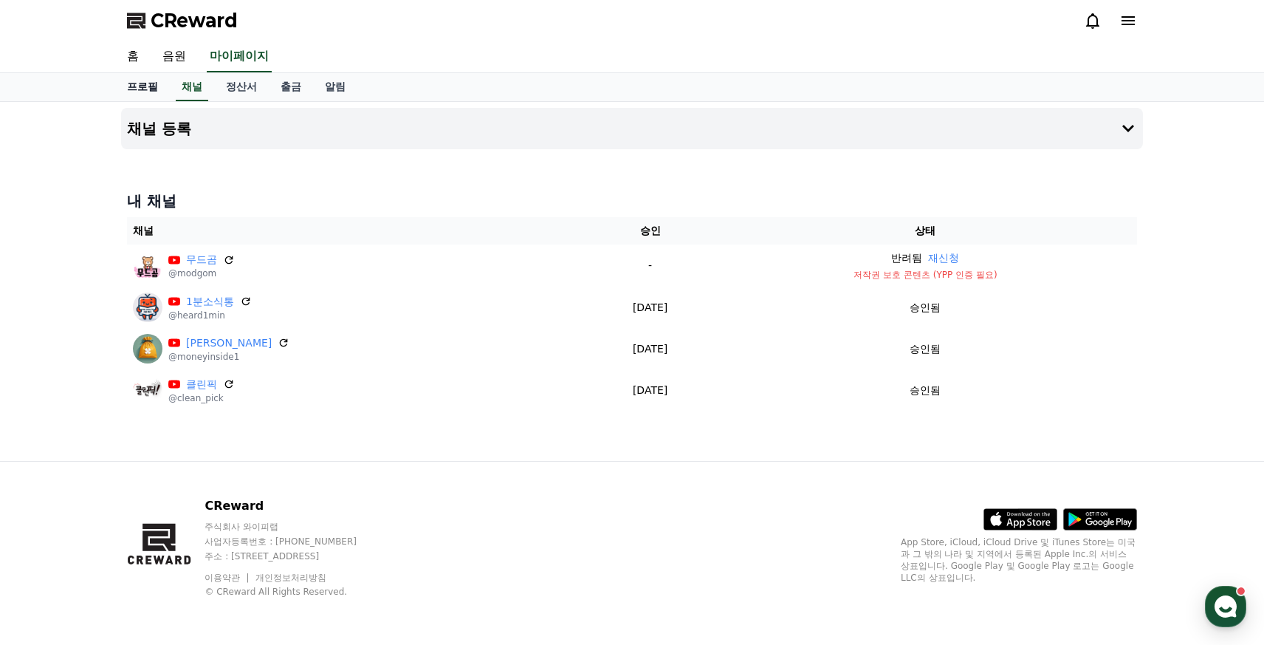
click at [123, 98] on link "프로필" at bounding box center [142, 87] width 55 height 28
select select "**********"
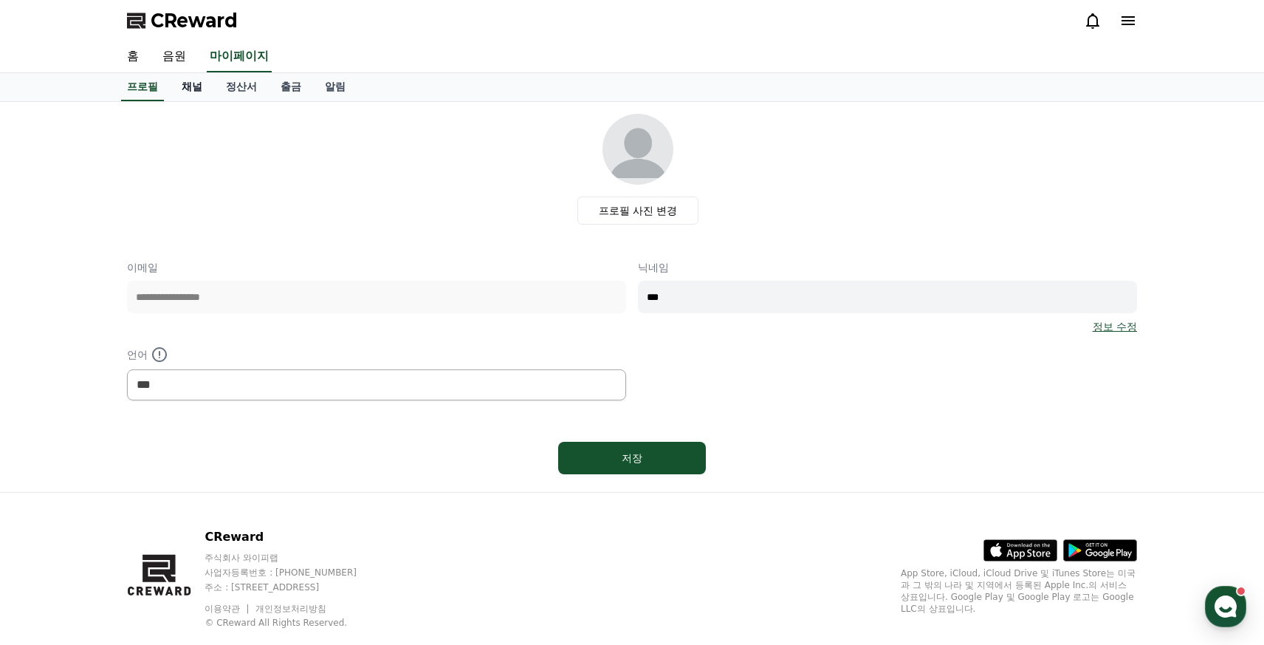
click at [193, 85] on link "채널" at bounding box center [192, 87] width 44 height 28
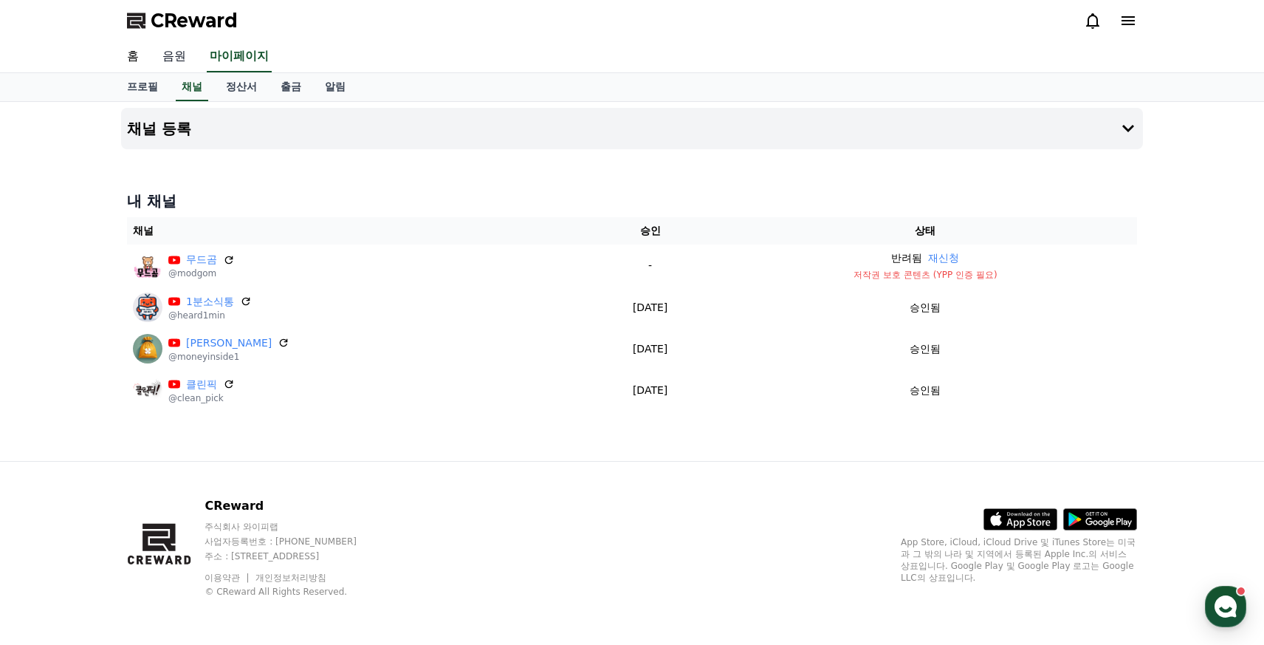
click at [180, 64] on link "음원" at bounding box center [174, 56] width 47 height 31
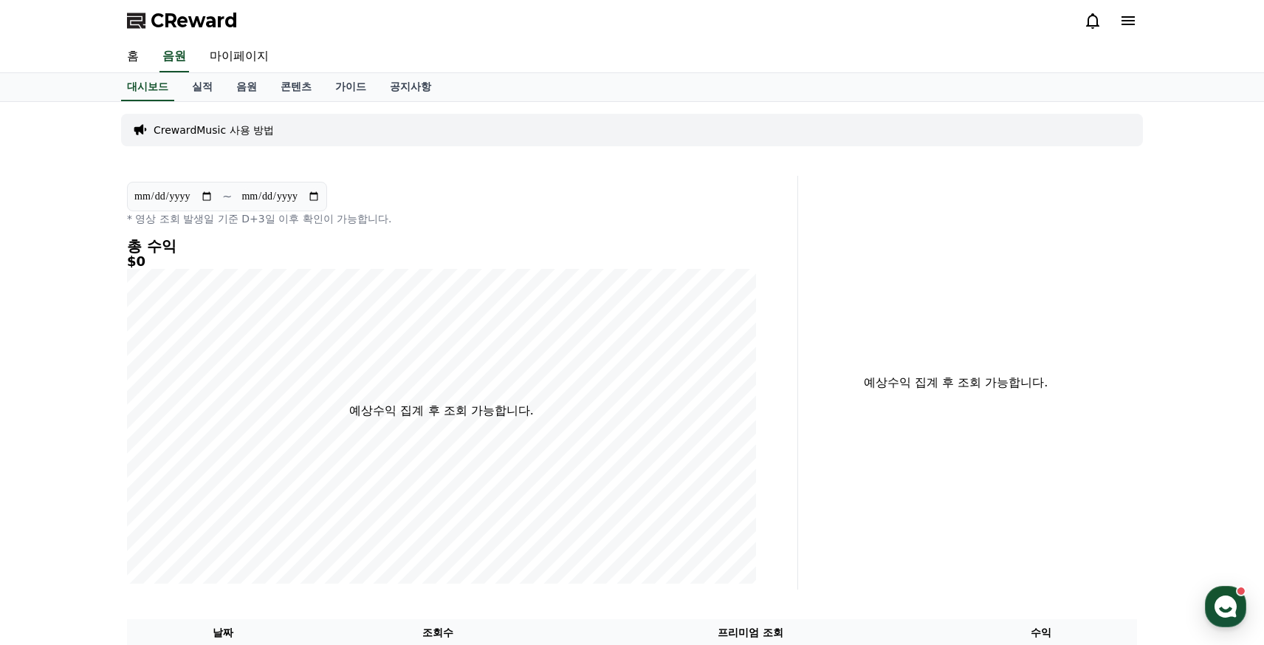
click at [227, 136] on p "CrewardMusic 사용 방법" at bounding box center [214, 130] width 120 height 15
click at [240, 88] on link "음원" at bounding box center [246, 87] width 44 height 28
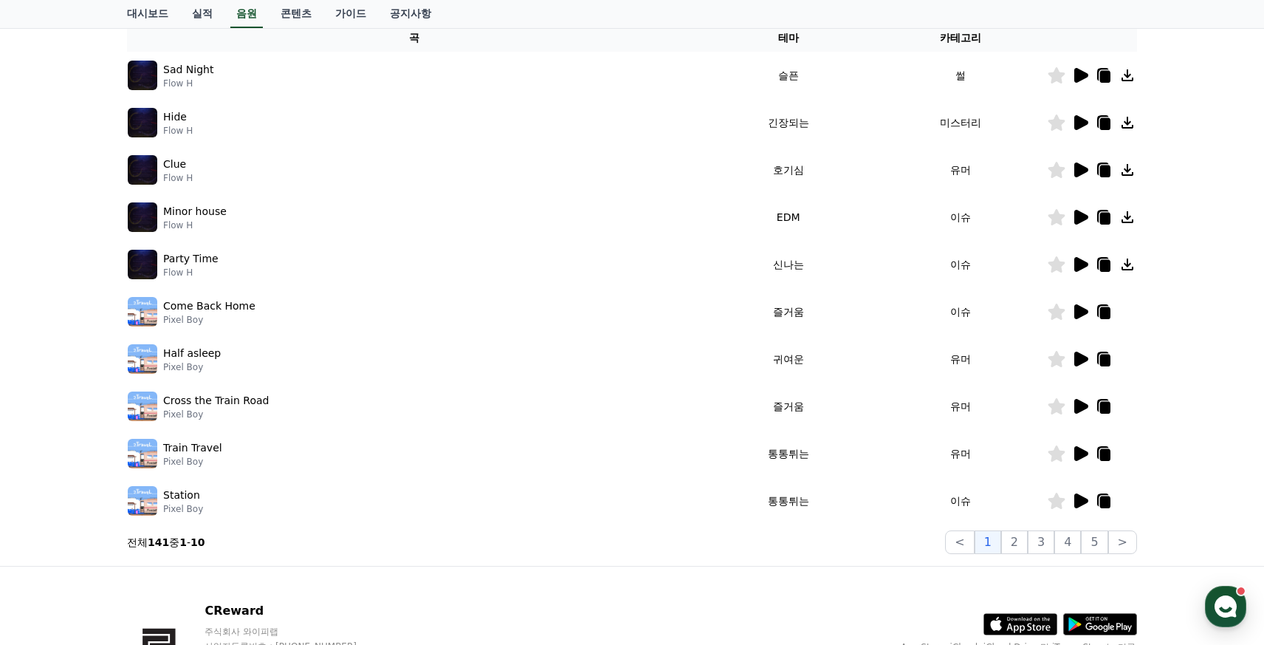
scroll to position [355, 0]
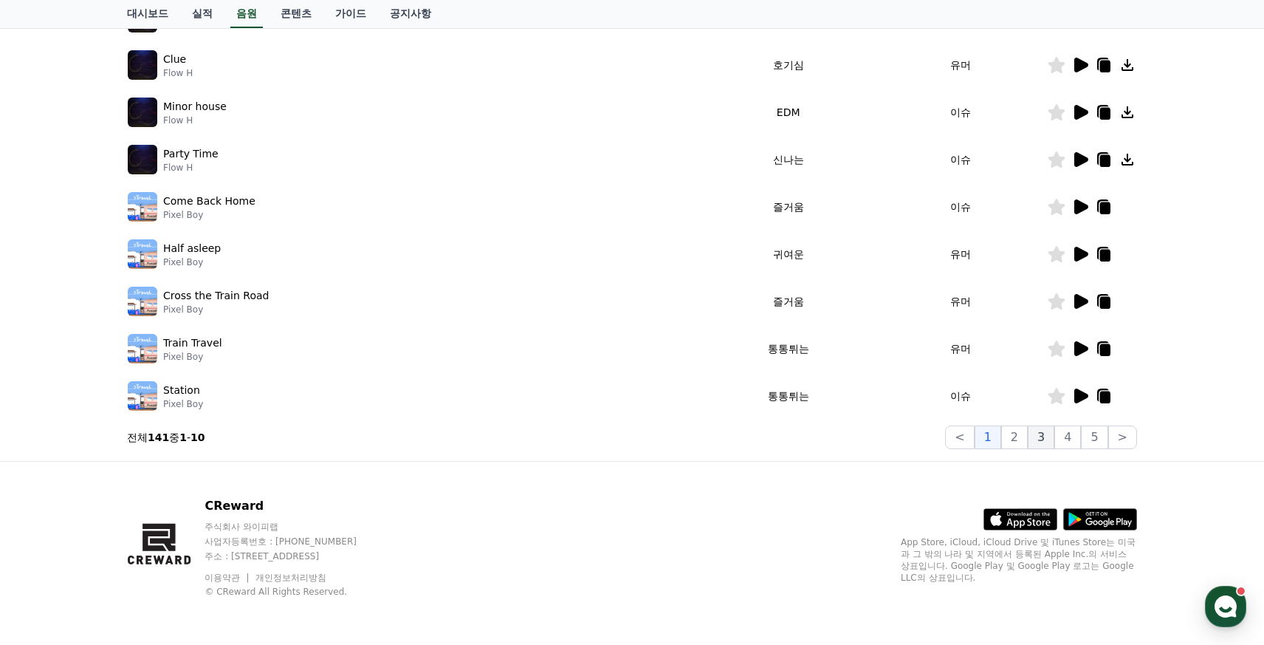
click at [1031, 442] on button "3" at bounding box center [1041, 437] width 27 height 24
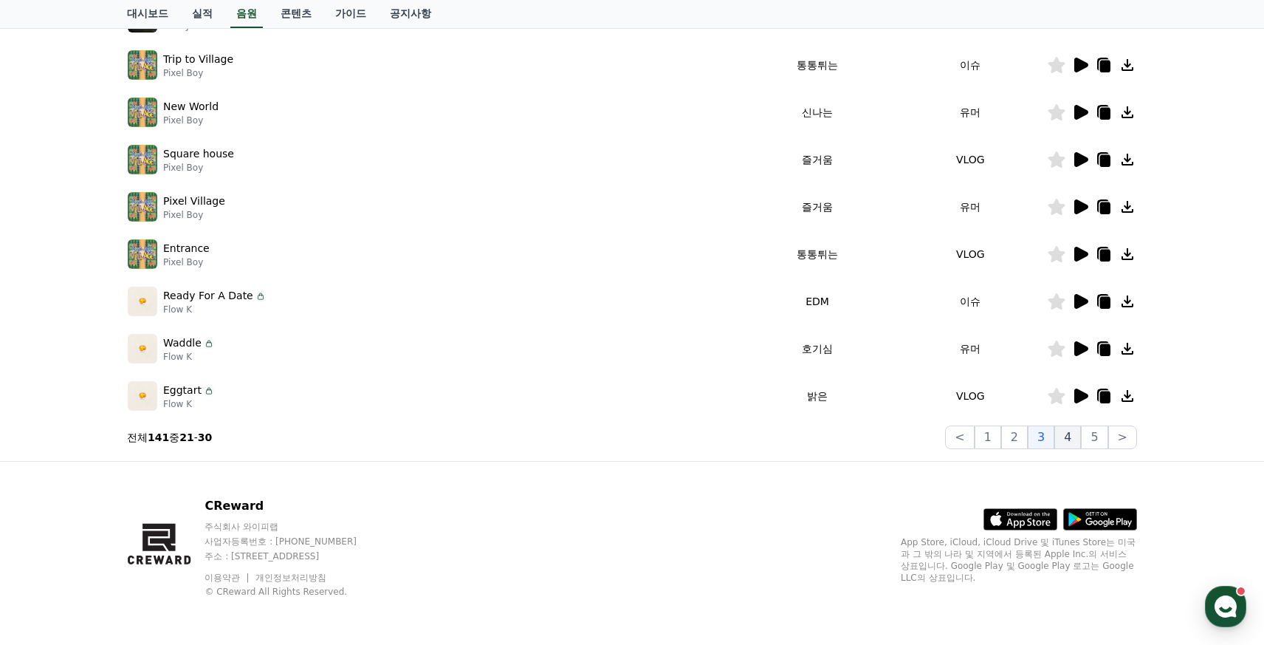
click at [1074, 441] on button "4" at bounding box center [1067, 437] width 27 height 24
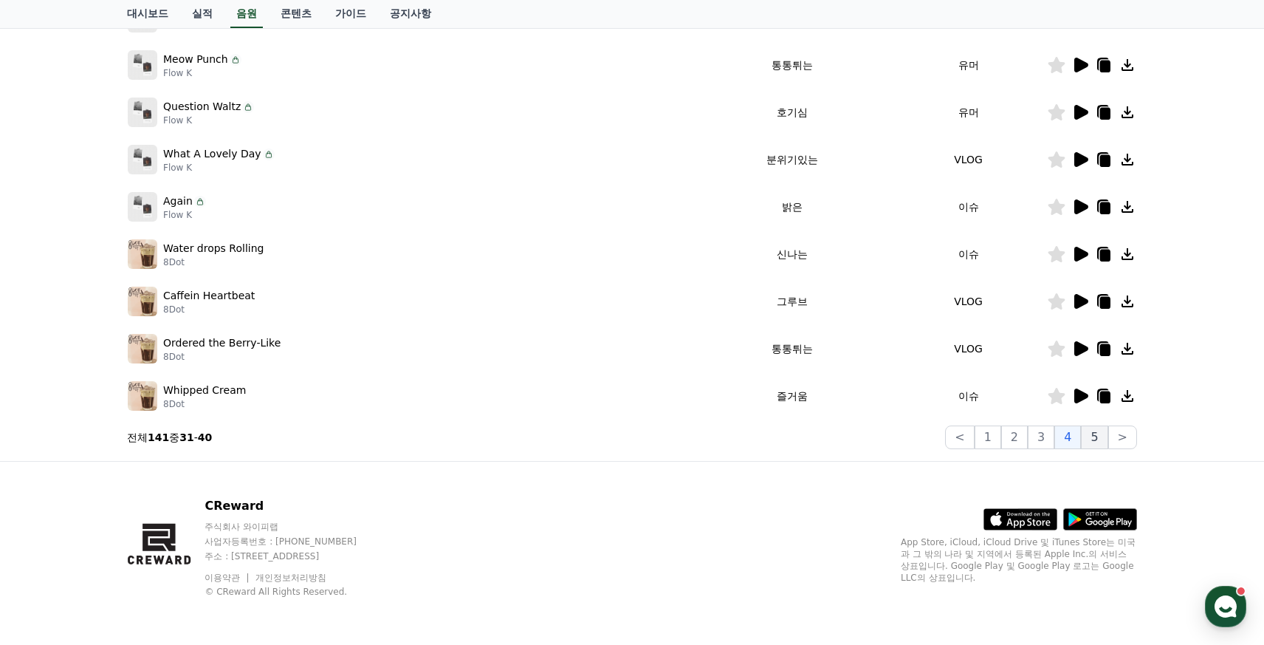
click at [1096, 438] on button "5" at bounding box center [1094, 437] width 27 height 24
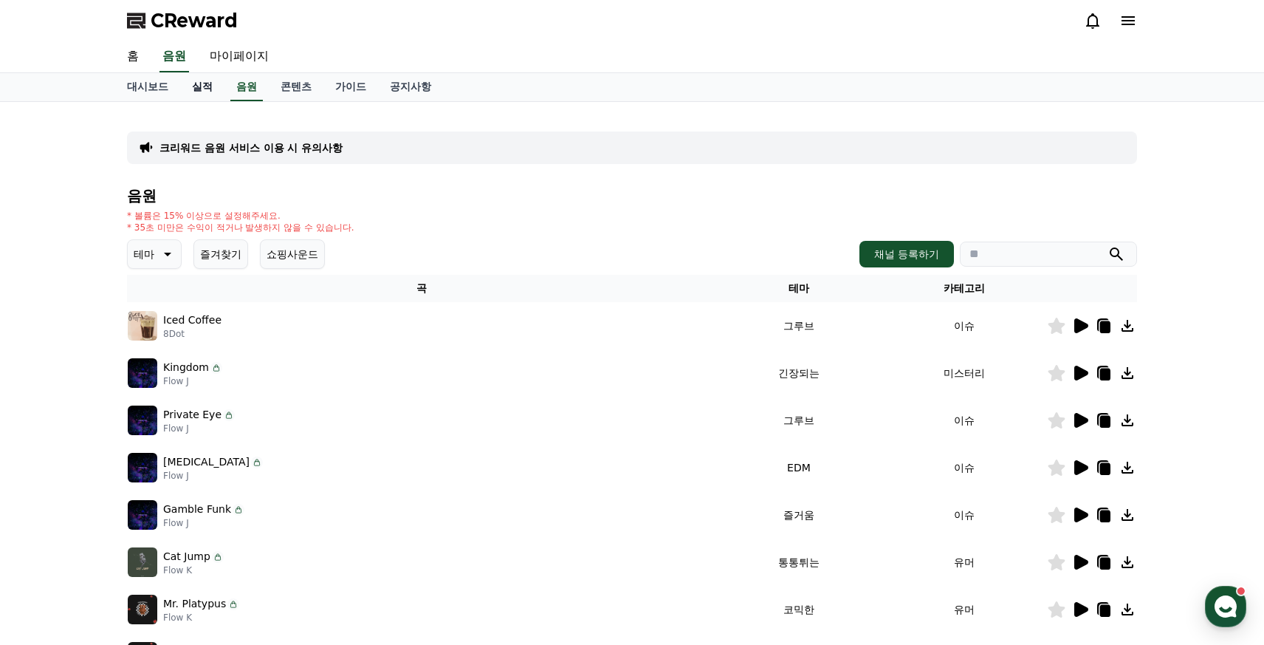
click at [182, 86] on link "실적" at bounding box center [202, 87] width 44 height 28
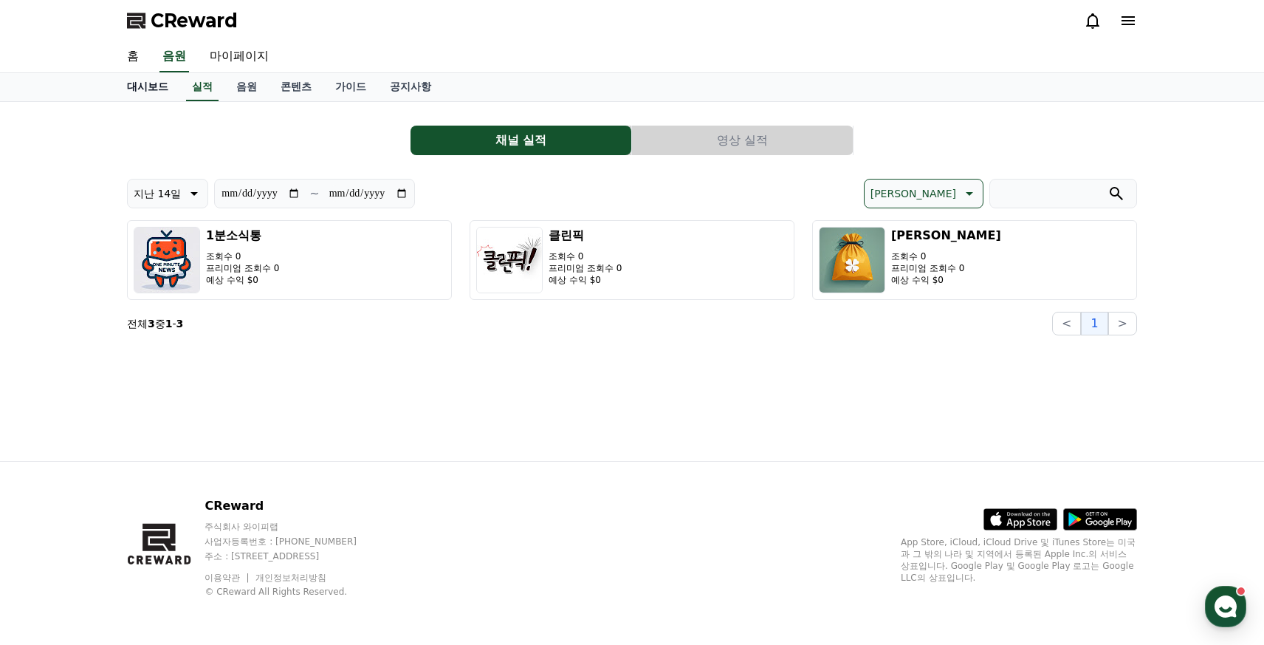
click at [149, 94] on link "대시보드" at bounding box center [147, 87] width 65 height 28
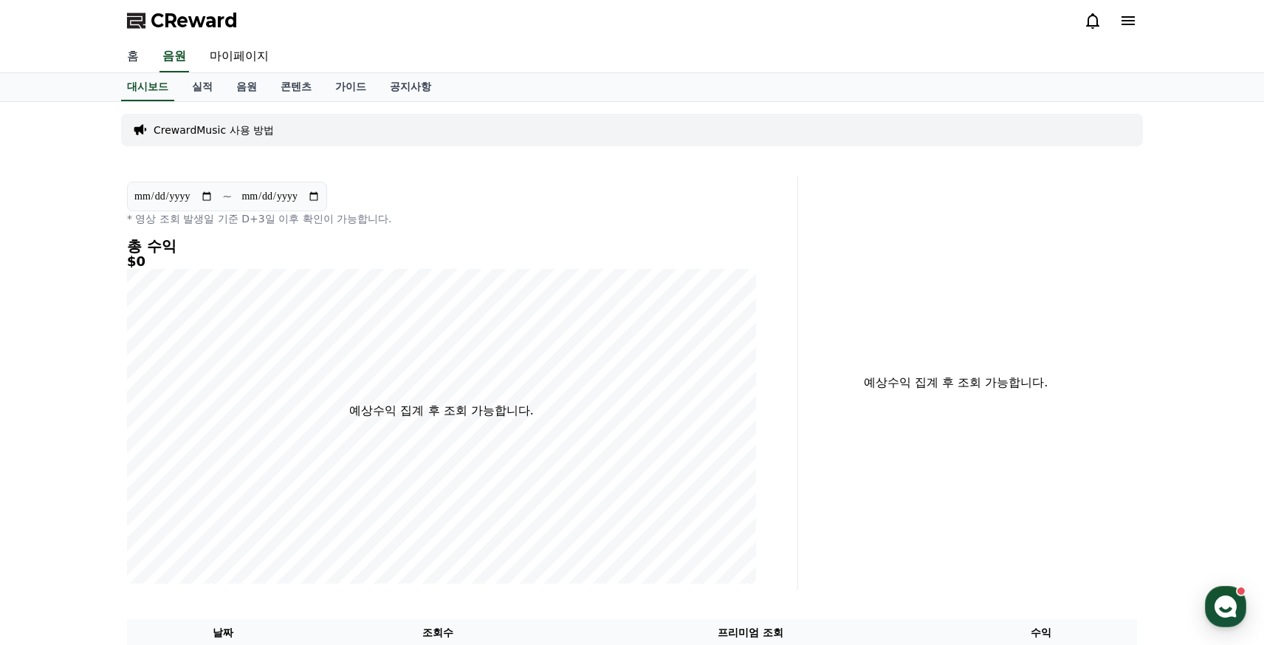
click at [140, 68] on link "홈" at bounding box center [132, 56] width 35 height 31
click at [224, 86] on link "음원" at bounding box center [246, 87] width 44 height 28
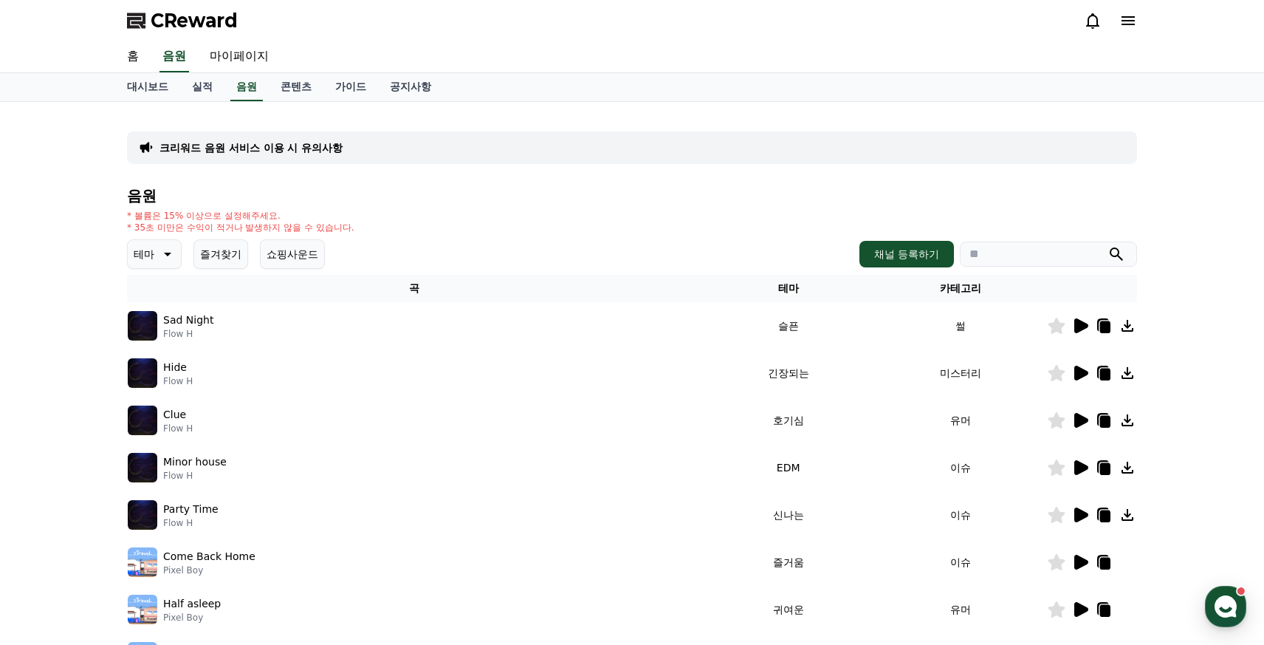
scroll to position [300, 0]
